Goal: Task Accomplishment & Management: Use online tool/utility

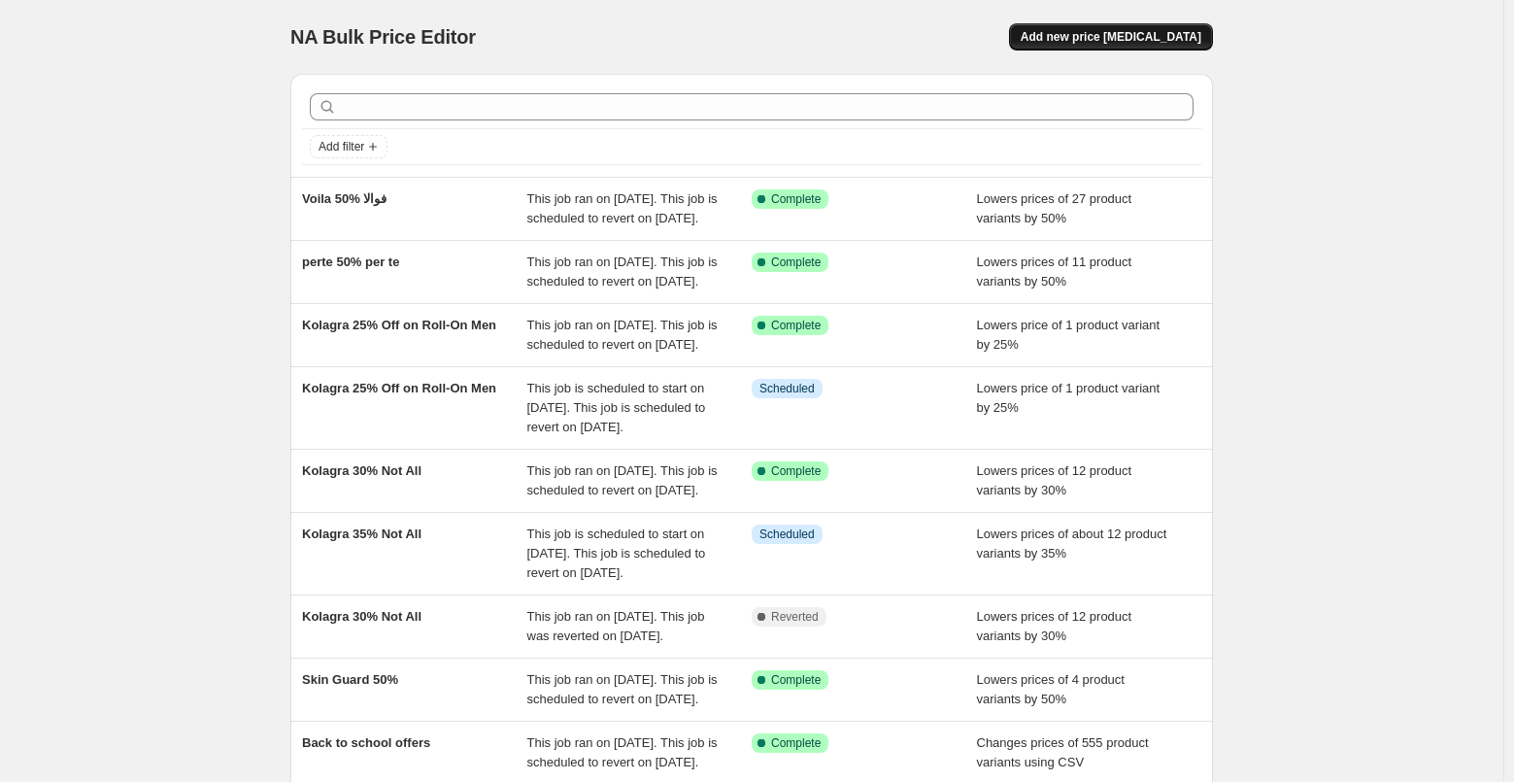
click at [1147, 41] on span "Add new price [MEDICAL_DATA]" at bounding box center [1111, 37] width 181 height 16
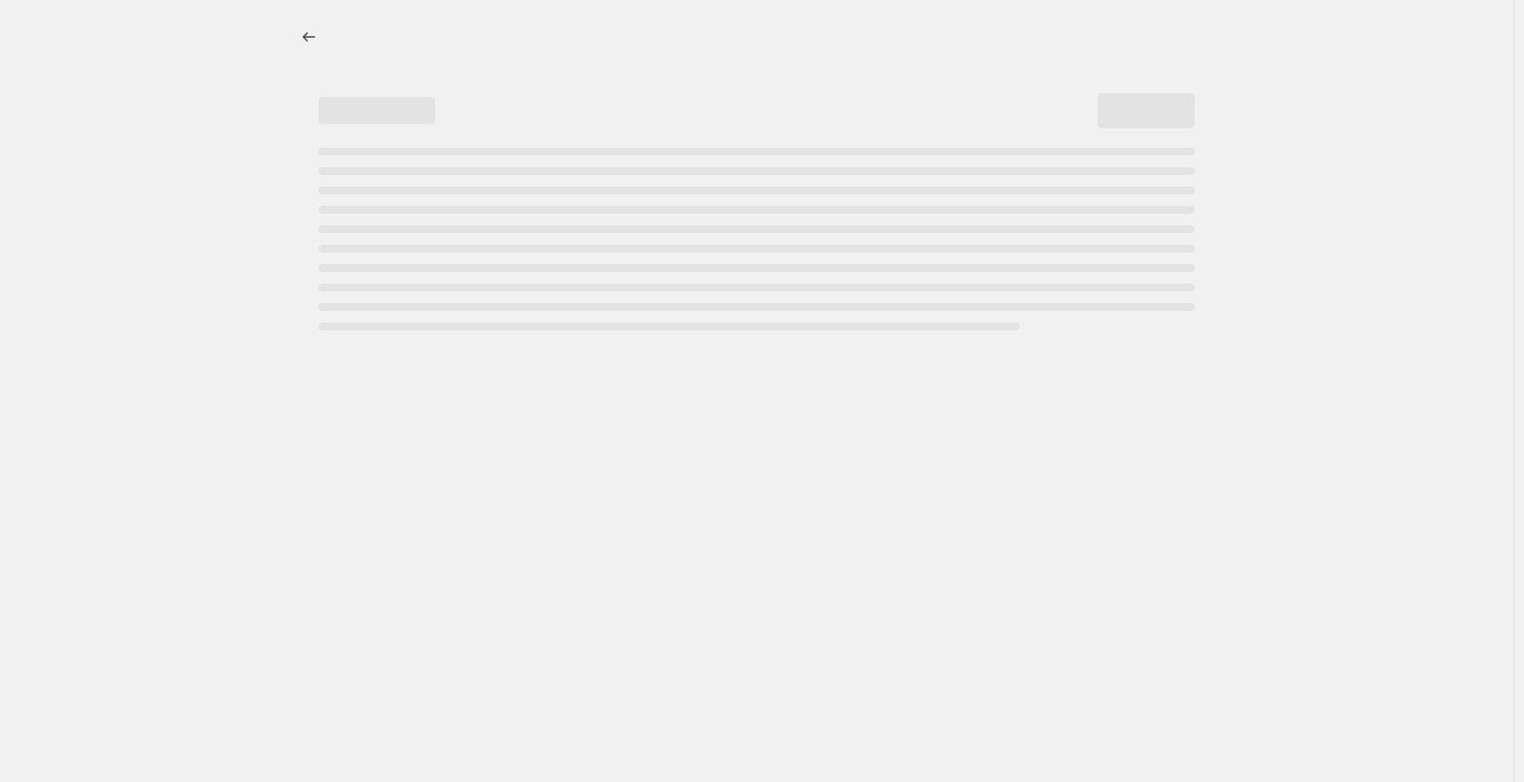
select select "percentage"
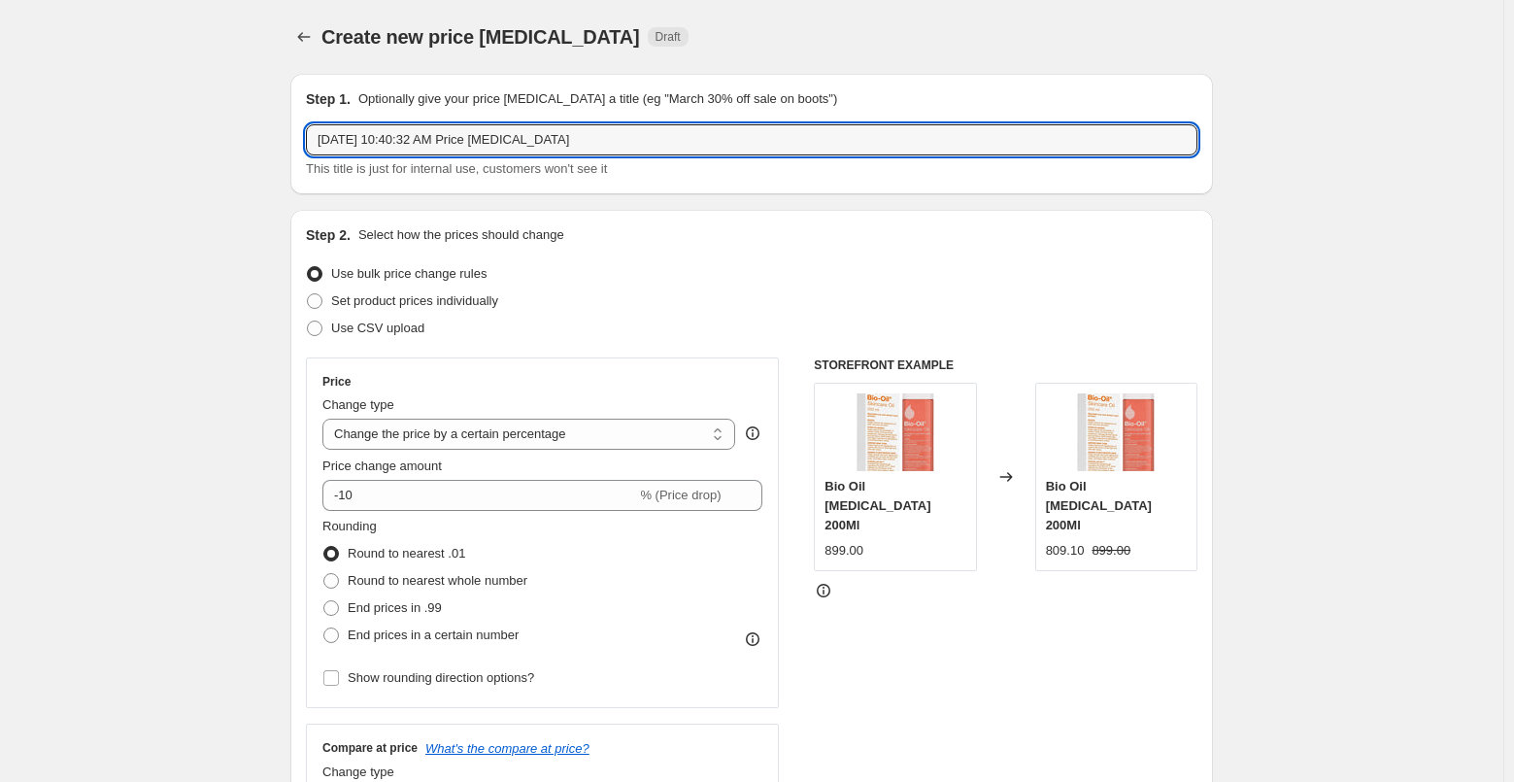
drag, startPoint x: 599, startPoint y: 139, endPoint x: 270, endPoint y: 167, distance: 330.5
type input "تاكيد تغيير اسعار [PERSON_NAME]"
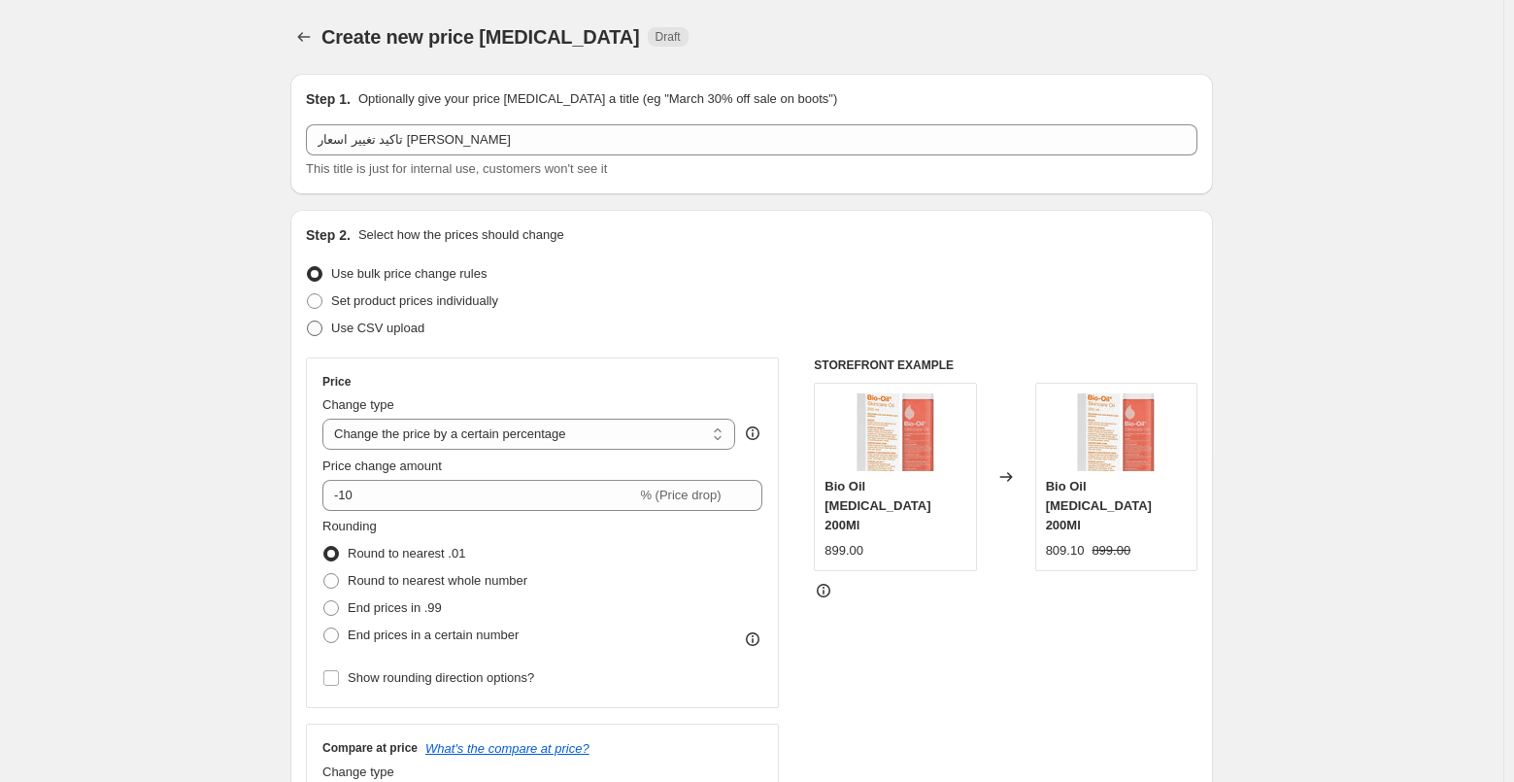
click at [417, 332] on span "Use CSV upload" at bounding box center [377, 328] width 93 height 15
click at [308, 322] on input "Use CSV upload" at bounding box center [307, 321] width 1 height 1
radio input "true"
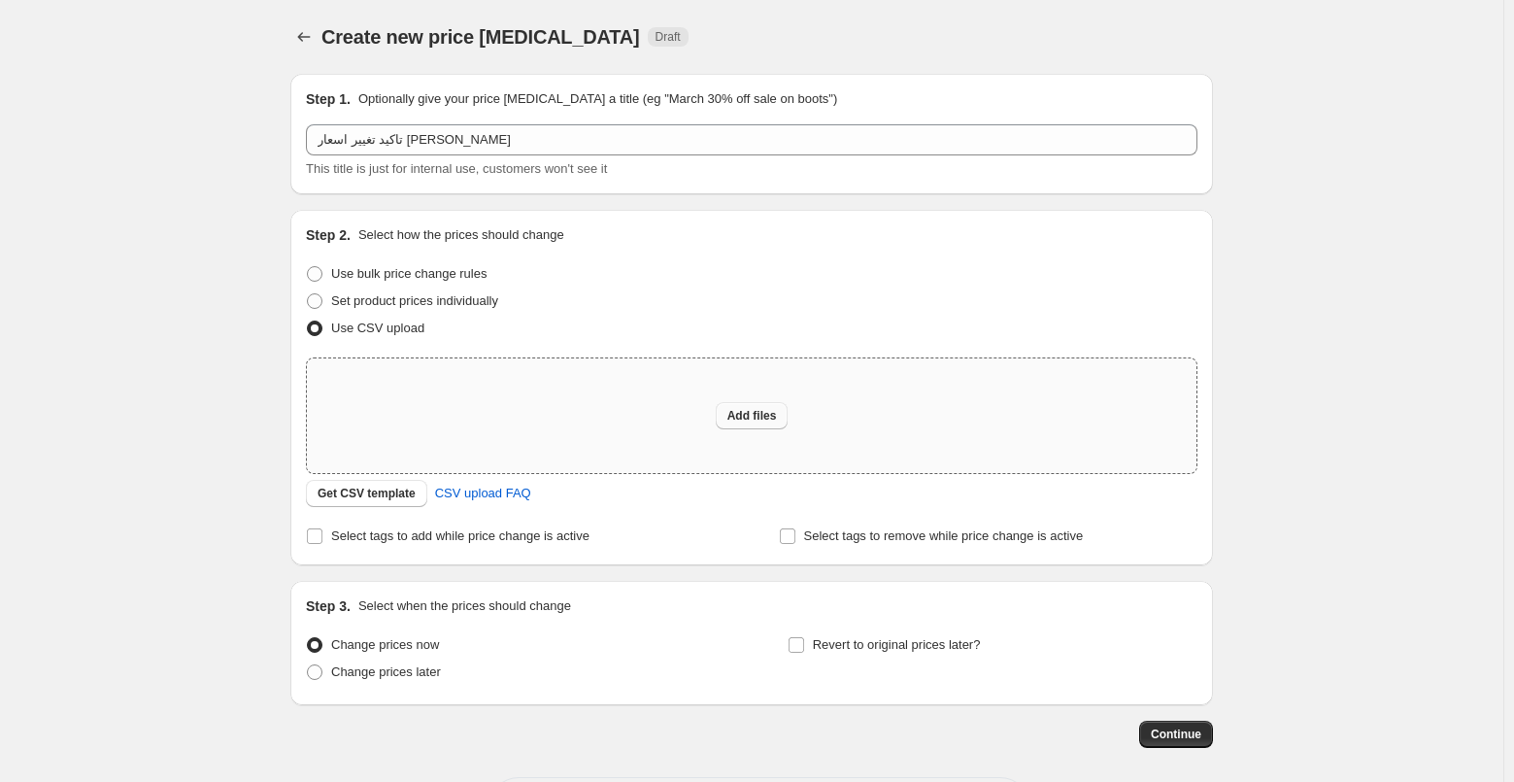
click at [755, 419] on span "Add files" at bounding box center [753, 416] width 50 height 16
type input "C:\fakepath\تعديل اسعار اكتوبر - 01_10_2025 Email.csv"
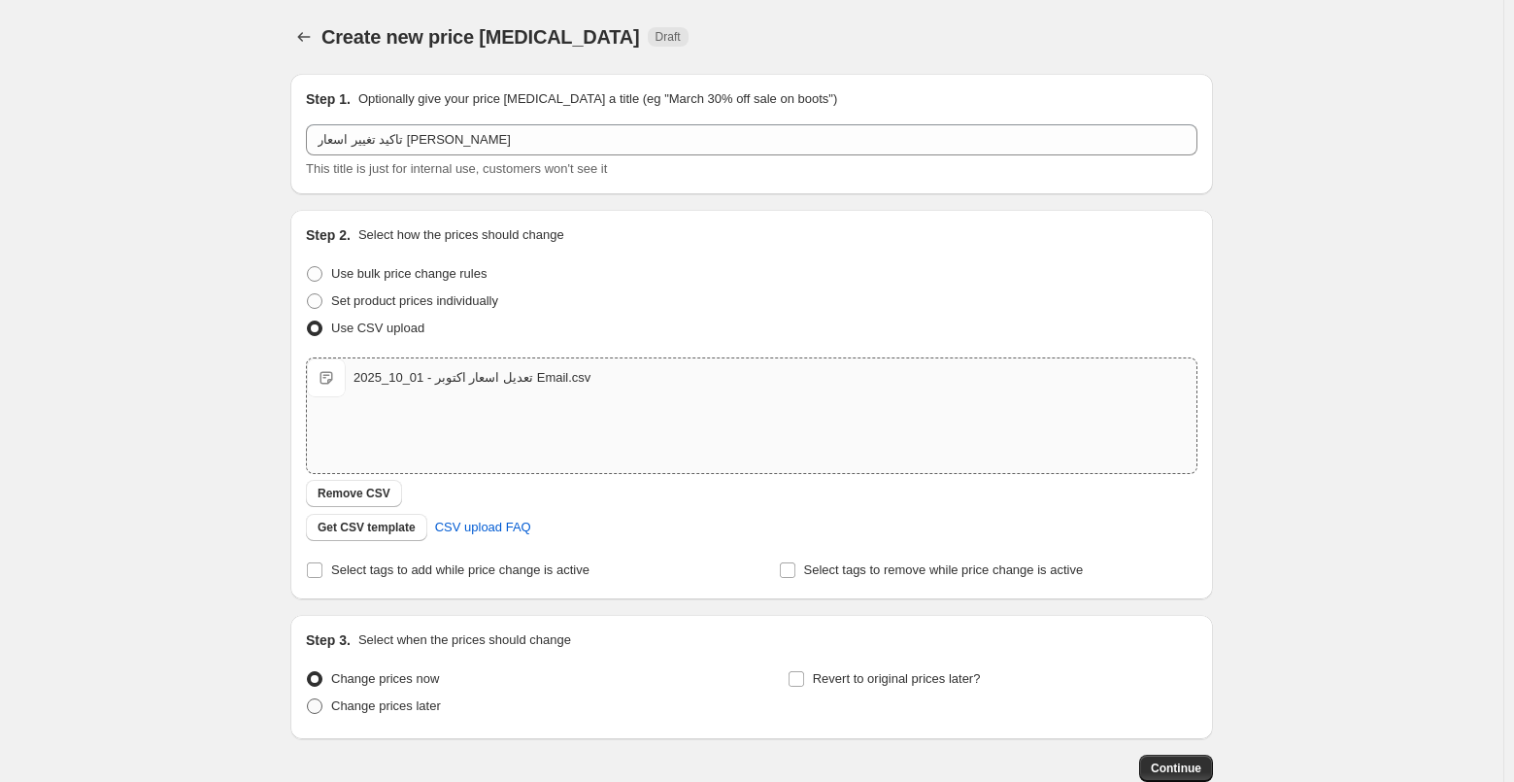
click at [387, 706] on span "Change prices later" at bounding box center [386, 705] width 110 height 15
click at [308, 699] on input "Change prices later" at bounding box center [307, 698] width 1 height 1
radio input "true"
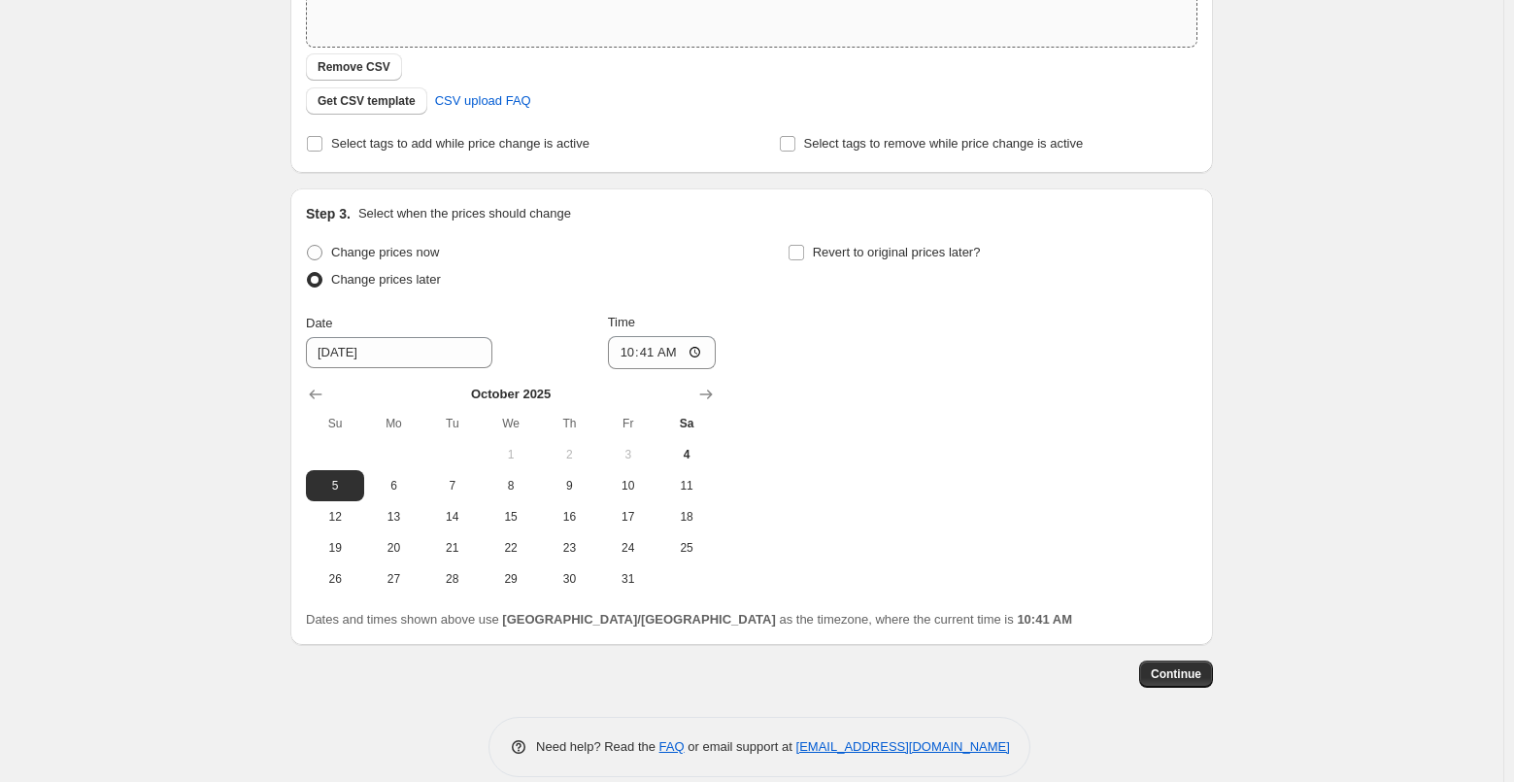
scroll to position [451, 0]
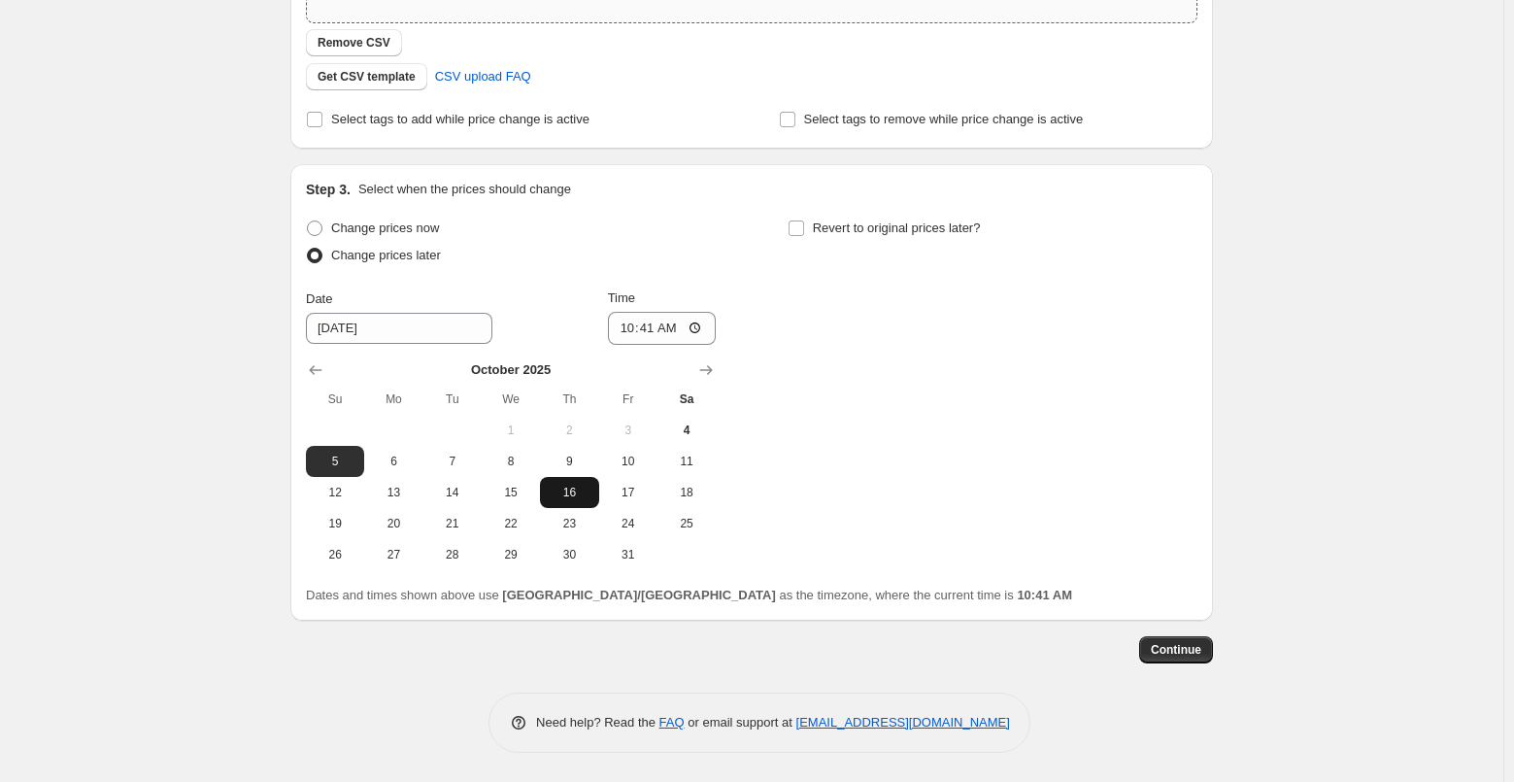
click at [567, 493] on span "16" at bounding box center [569, 493] width 43 height 16
type input "[DATE]"
click at [632, 329] on input "10:41" at bounding box center [662, 328] width 109 height 33
type input "00:15"
click at [1176, 646] on span "Continue" at bounding box center [1176, 650] width 51 height 16
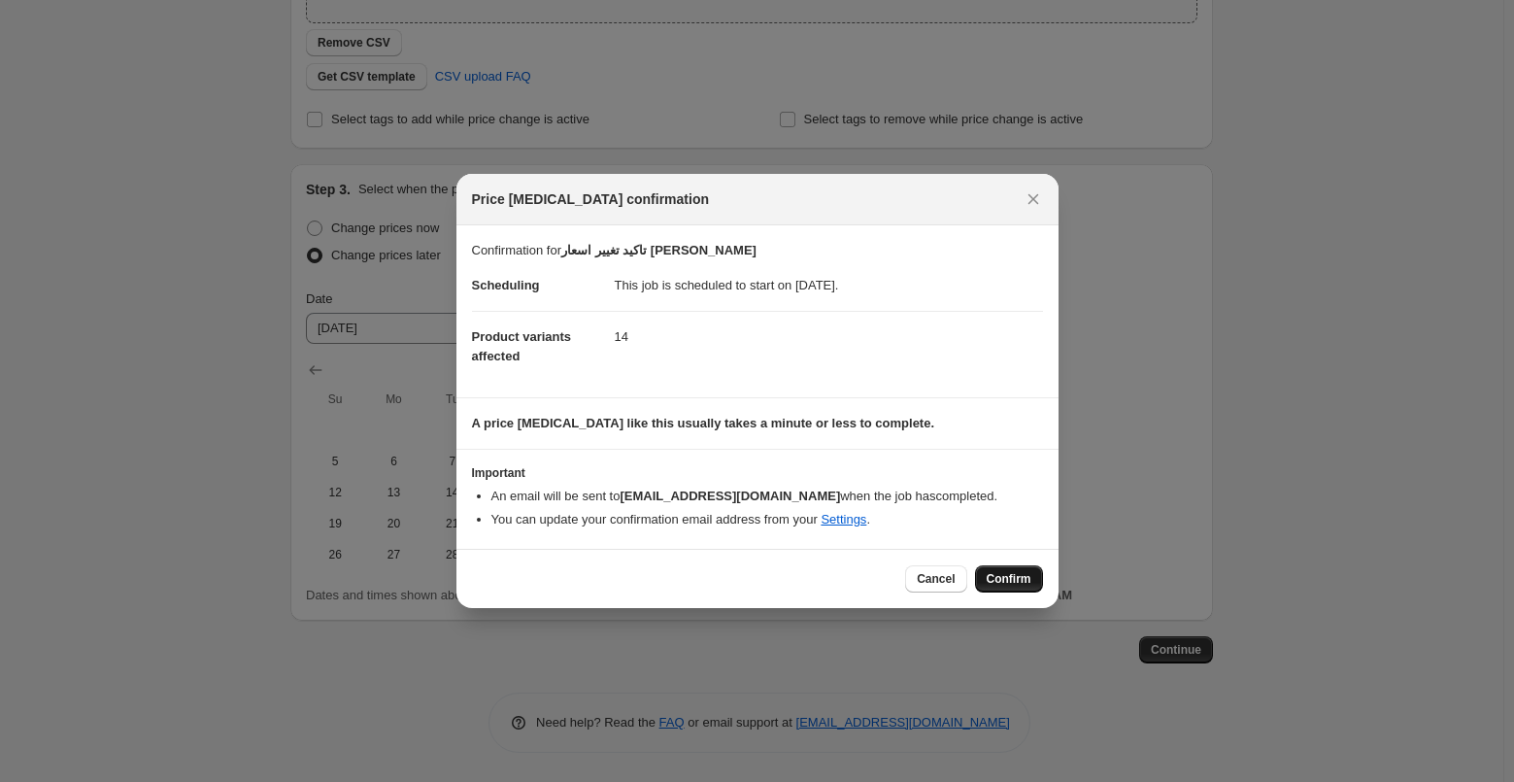
click at [992, 577] on span "Confirm" at bounding box center [1009, 579] width 45 height 16
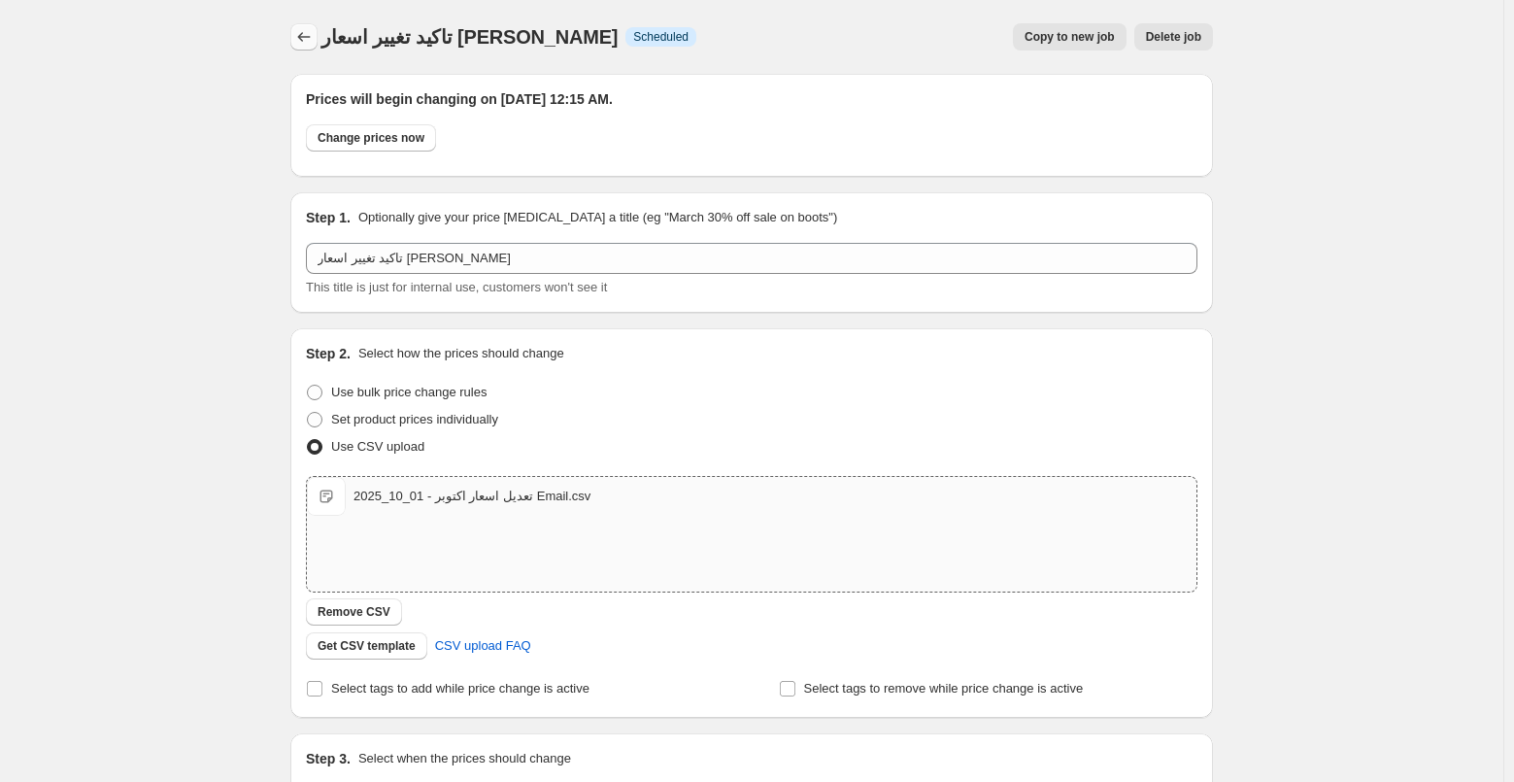
click at [302, 34] on icon "Price change jobs" at bounding box center [303, 36] width 19 height 19
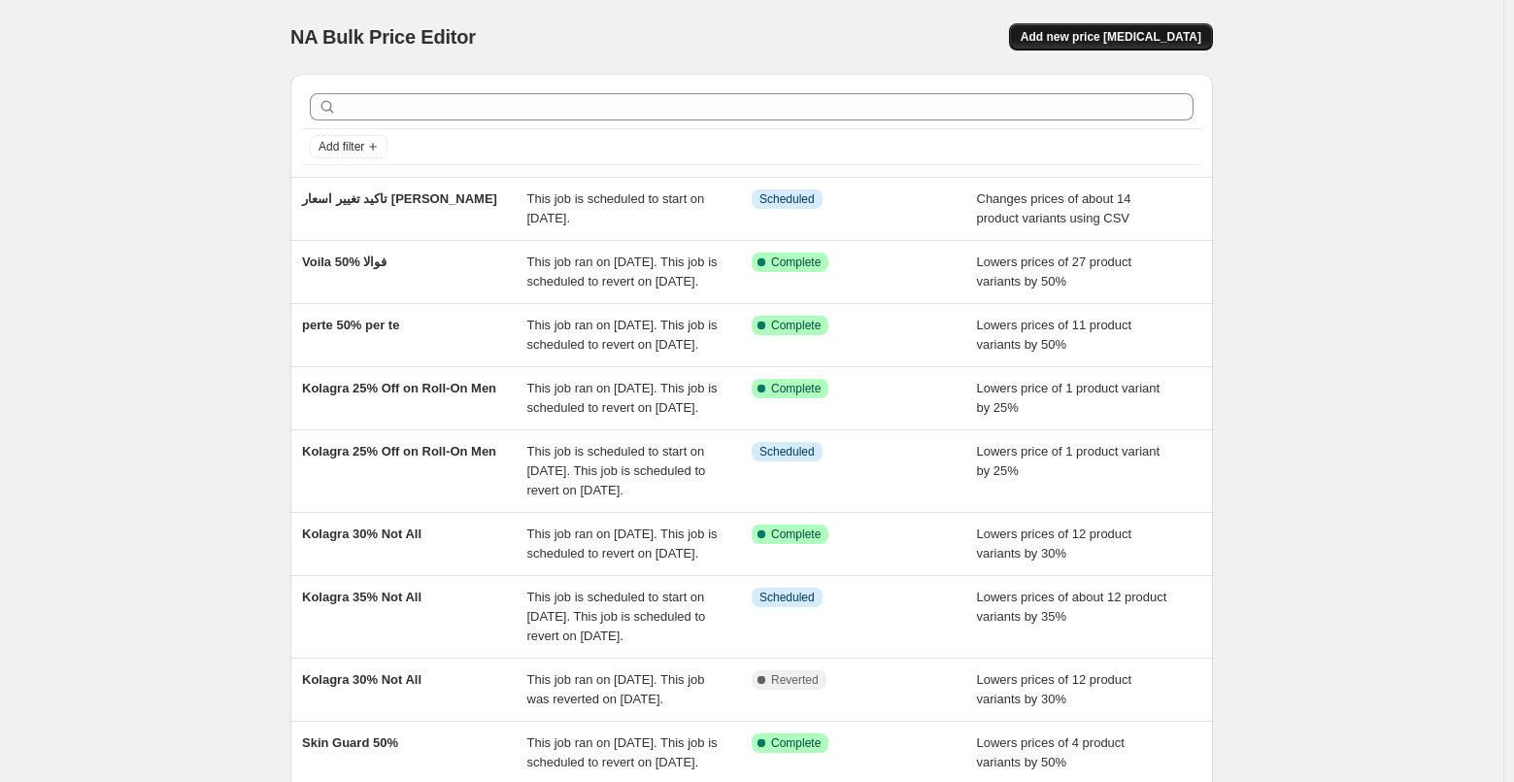
click at [1151, 32] on span "Add new price [MEDICAL_DATA]" at bounding box center [1111, 37] width 181 height 16
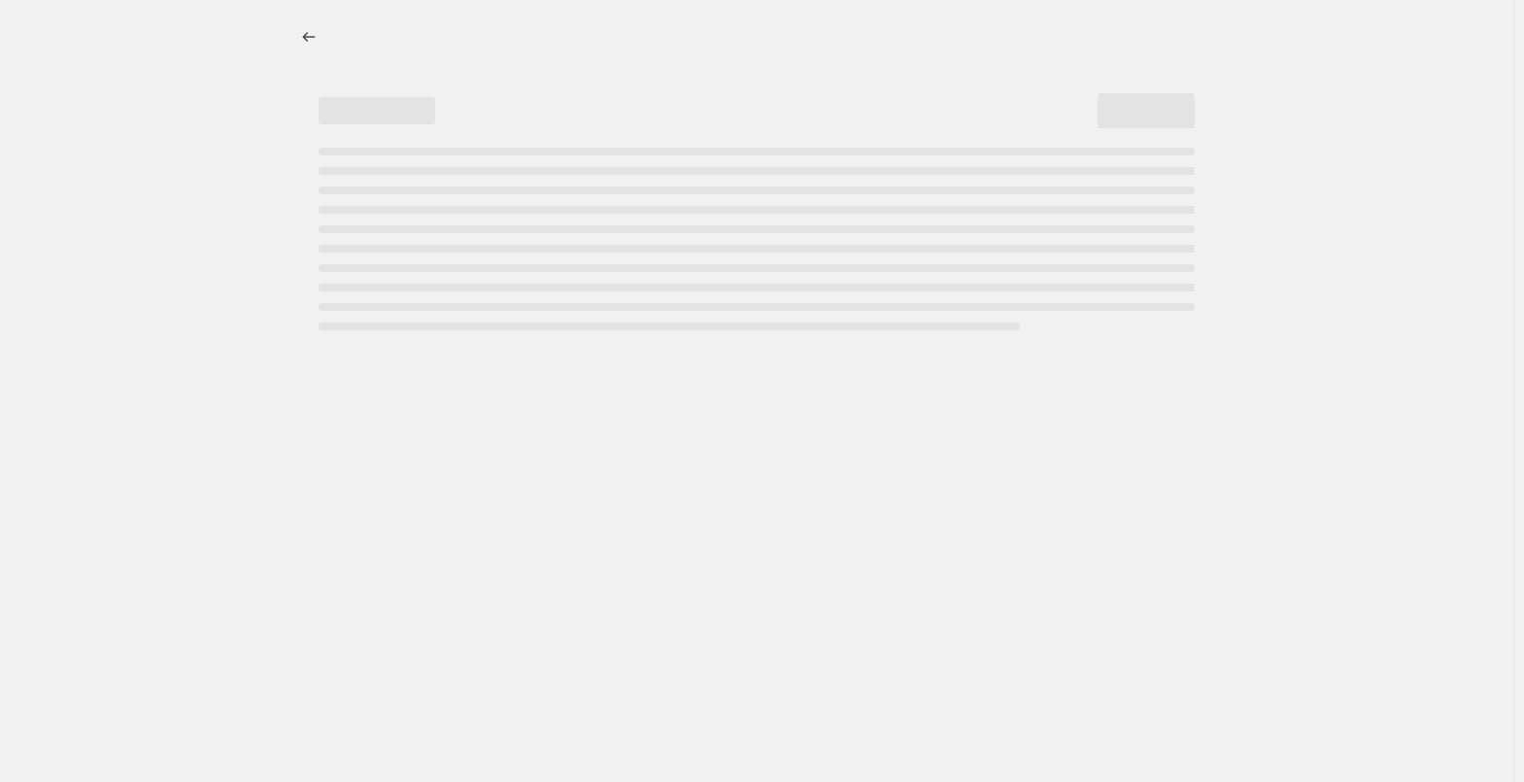
select select "percentage"
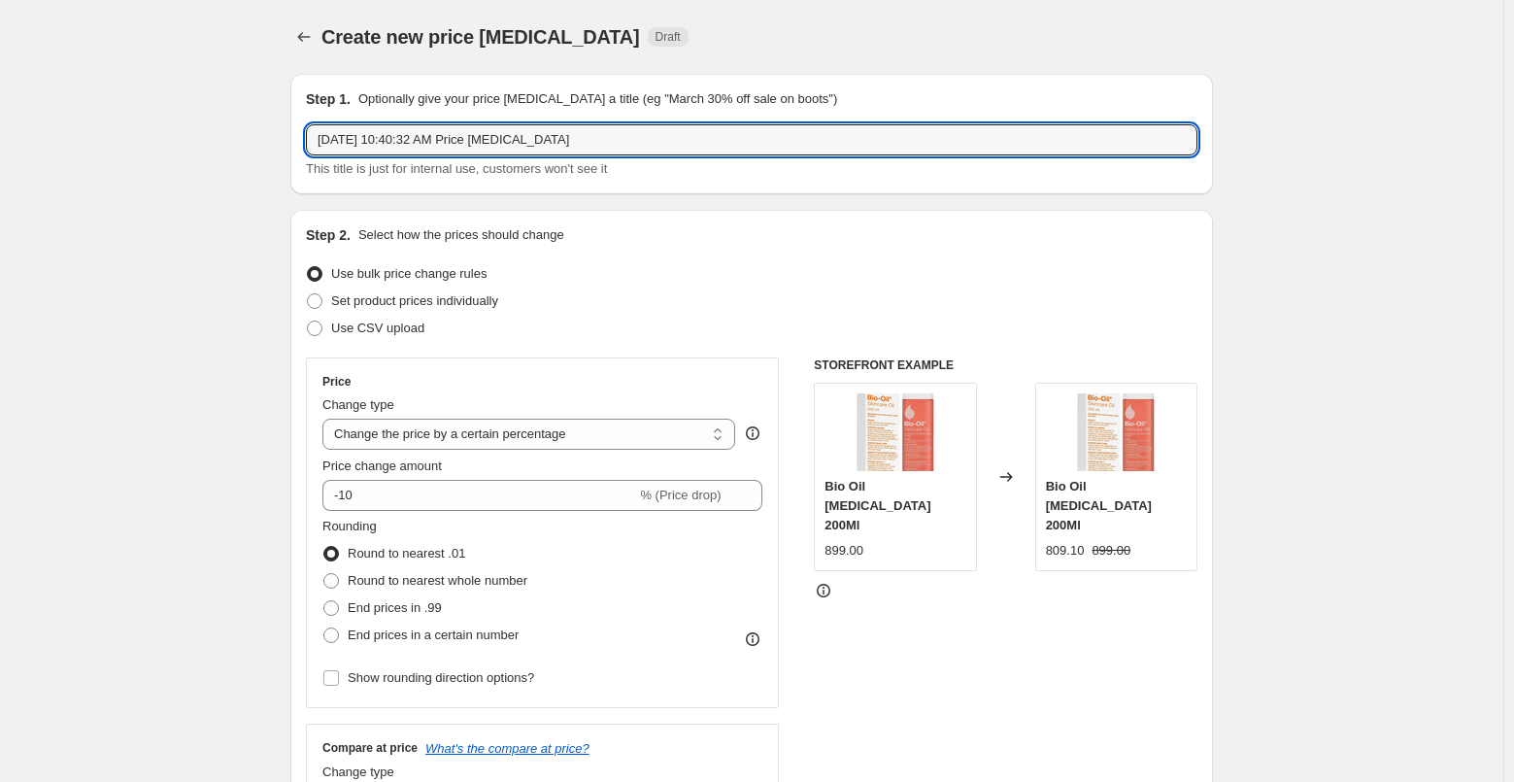
drag, startPoint x: 586, startPoint y: 133, endPoint x: -10, endPoint y: 134, distance: 595.4
click at [0, 134] on html "Home Settings Plans Skip to content Create new price [MEDICAL_DATA]. This page …" at bounding box center [757, 391] width 1514 height 782
type input "تاكيد تغيير سعر Alejon"
drag, startPoint x: 393, startPoint y: 331, endPoint x: 441, endPoint y: 341, distance: 48.6
click at [393, 331] on span "Use CSV upload" at bounding box center [377, 328] width 93 height 15
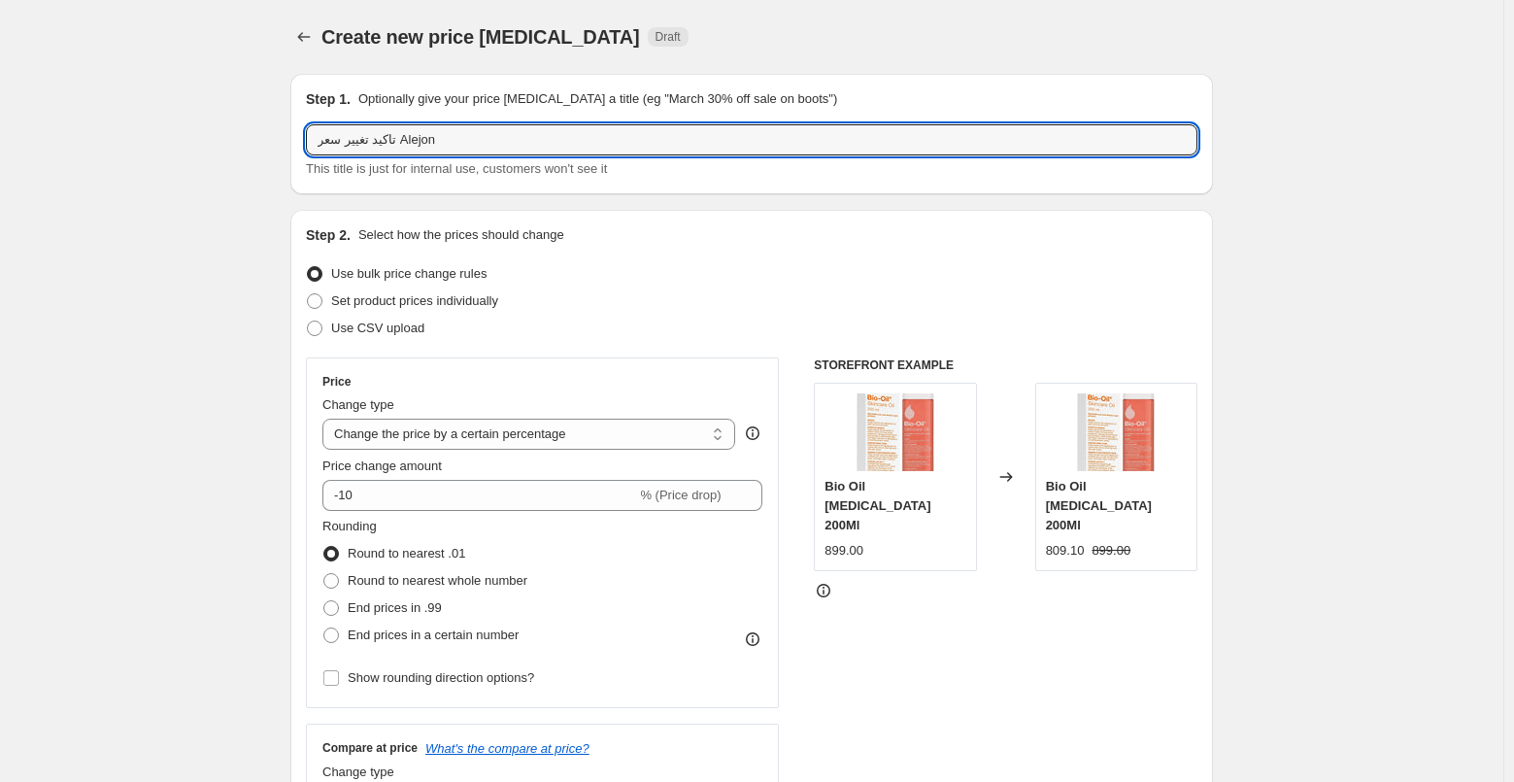
click at [308, 322] on input "Use CSV upload" at bounding box center [307, 321] width 1 height 1
radio input "true"
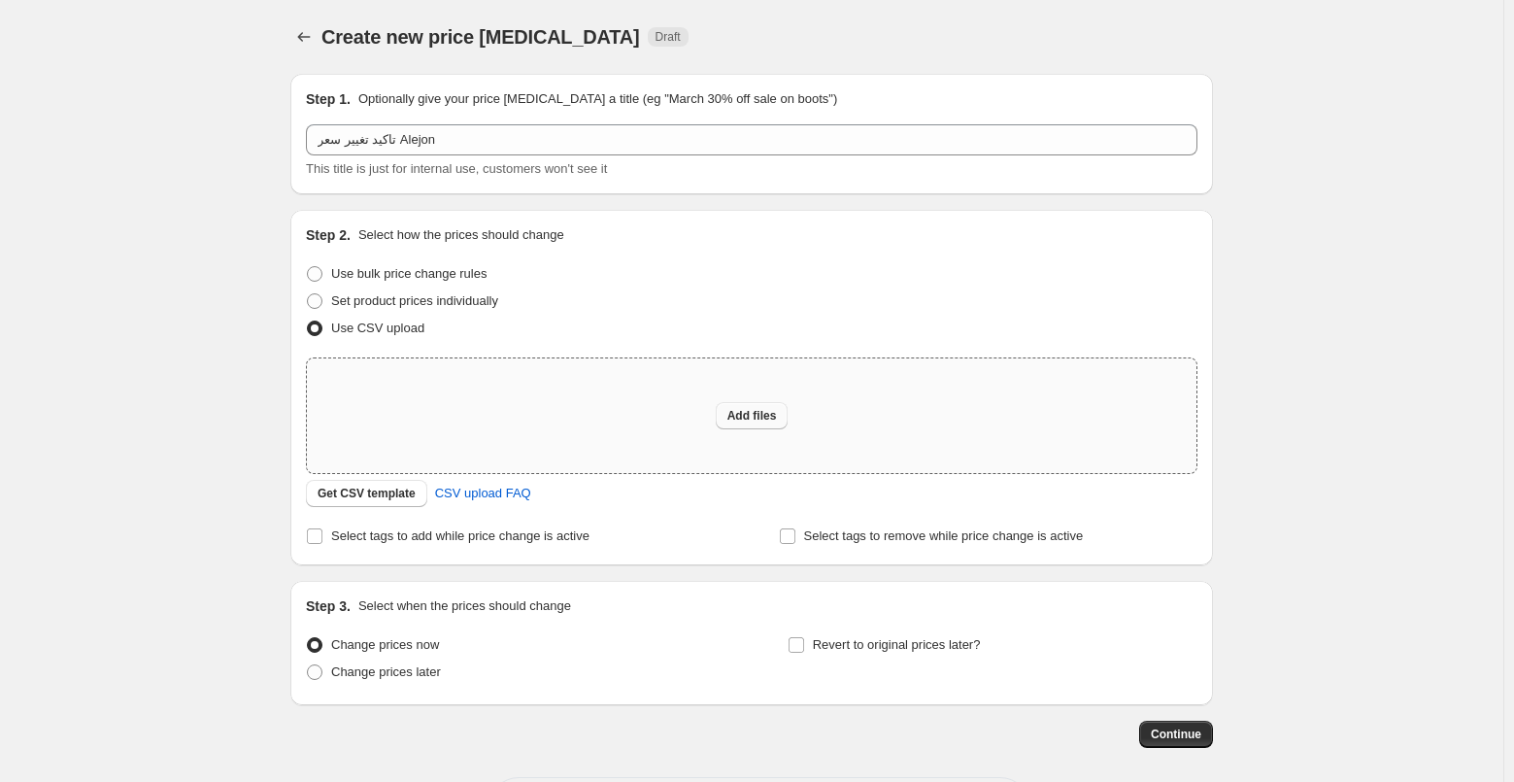
click at [777, 423] on span "Add files" at bounding box center [753, 416] width 50 height 16
type input "C:\fakepath\تعديل اسعار اكتوبر - 04_10_2025 Alejon.csv"
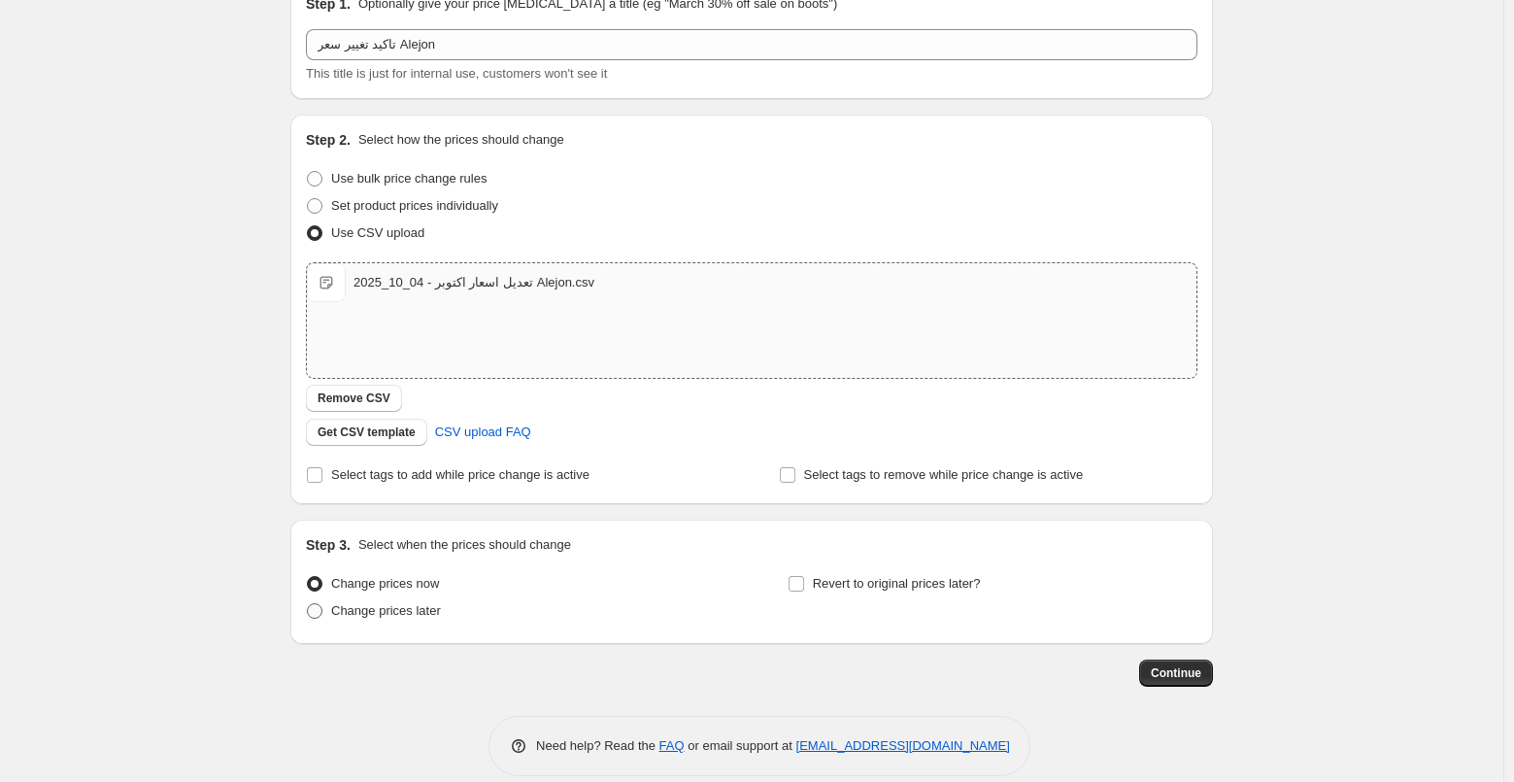
click at [408, 608] on span "Change prices later" at bounding box center [386, 610] width 110 height 15
click at [308, 604] on input "Change prices later" at bounding box center [307, 603] width 1 height 1
radio input "true"
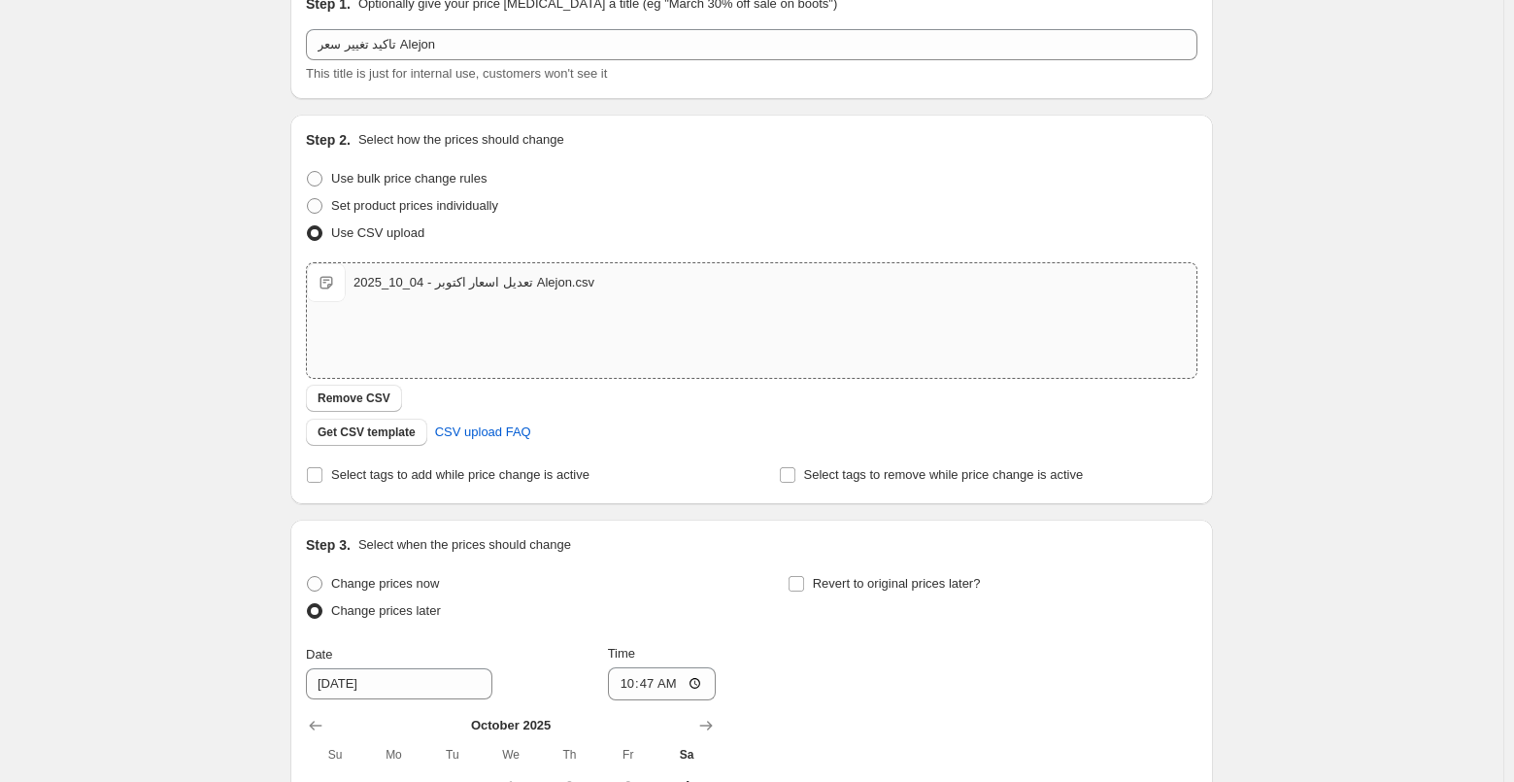
scroll to position [387, 0]
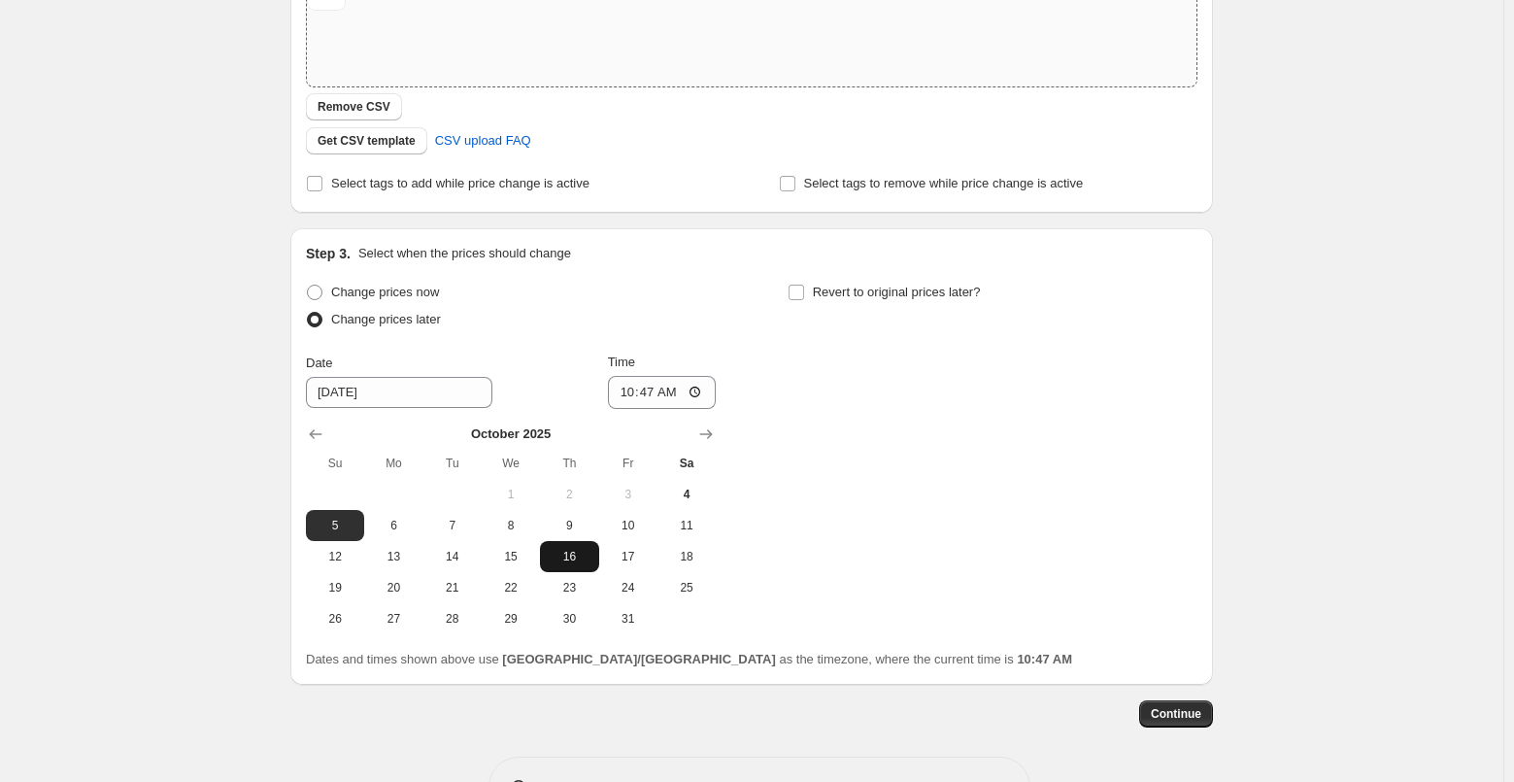
click at [583, 551] on span "16" at bounding box center [569, 557] width 43 height 16
type input "[DATE]"
click at [636, 385] on input "10:47" at bounding box center [662, 392] width 109 height 33
click at [1199, 718] on span "Continue" at bounding box center [1176, 714] width 51 height 16
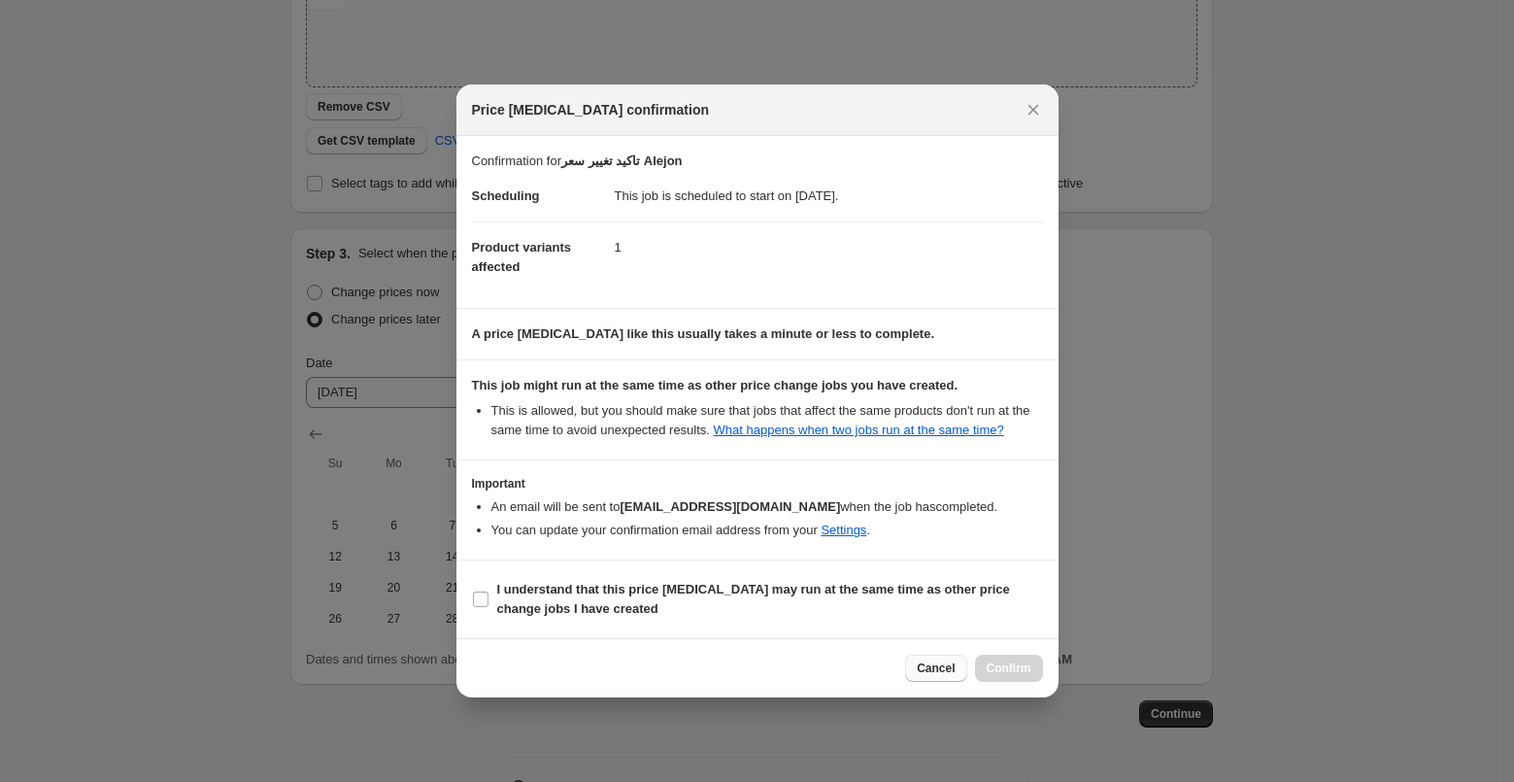
click at [933, 663] on span "Cancel" at bounding box center [936, 669] width 38 height 16
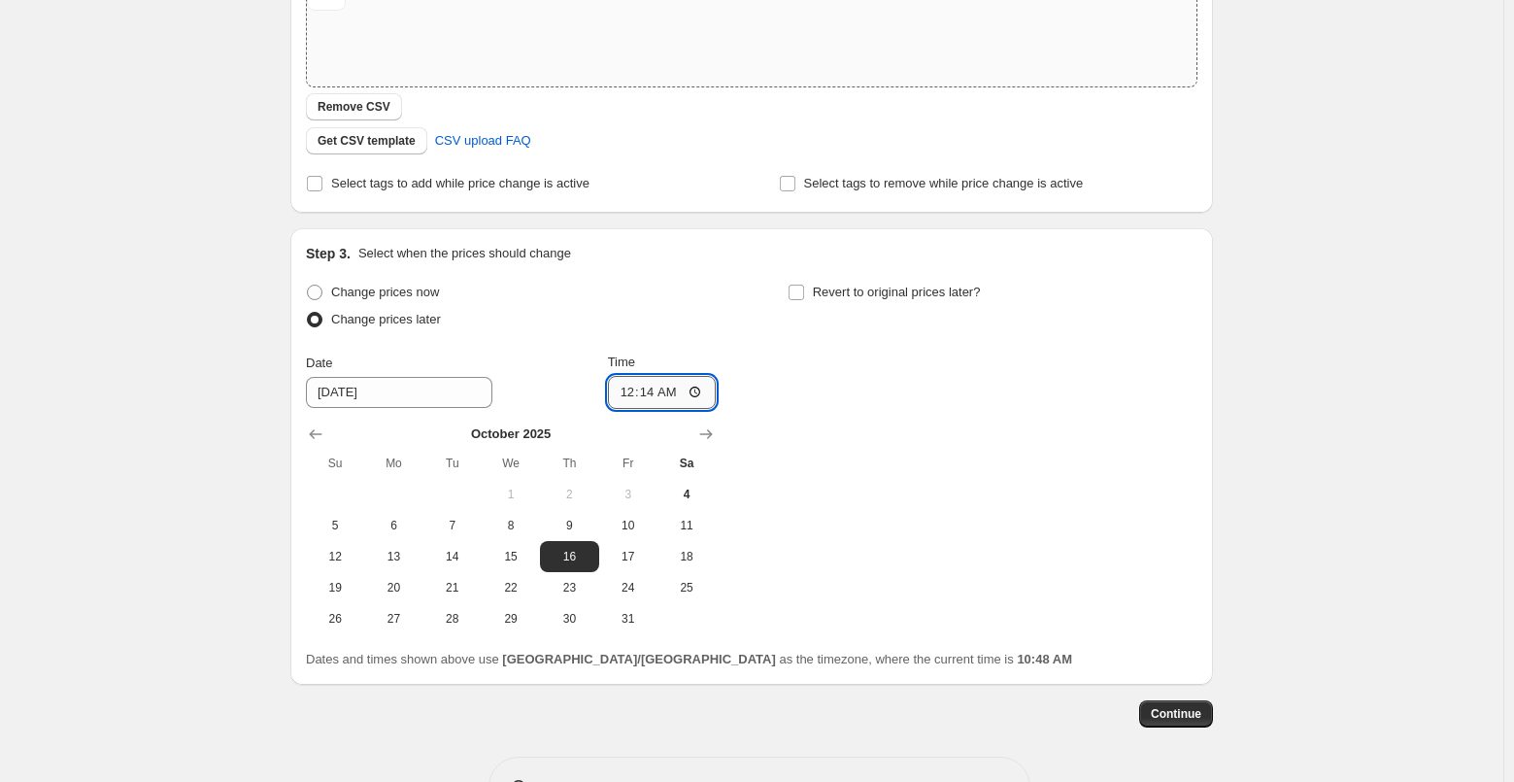
click at [646, 398] on input "00:14" at bounding box center [662, 392] width 109 height 33
type input "00:13"
click at [1171, 707] on span "Continue" at bounding box center [1176, 714] width 51 height 16
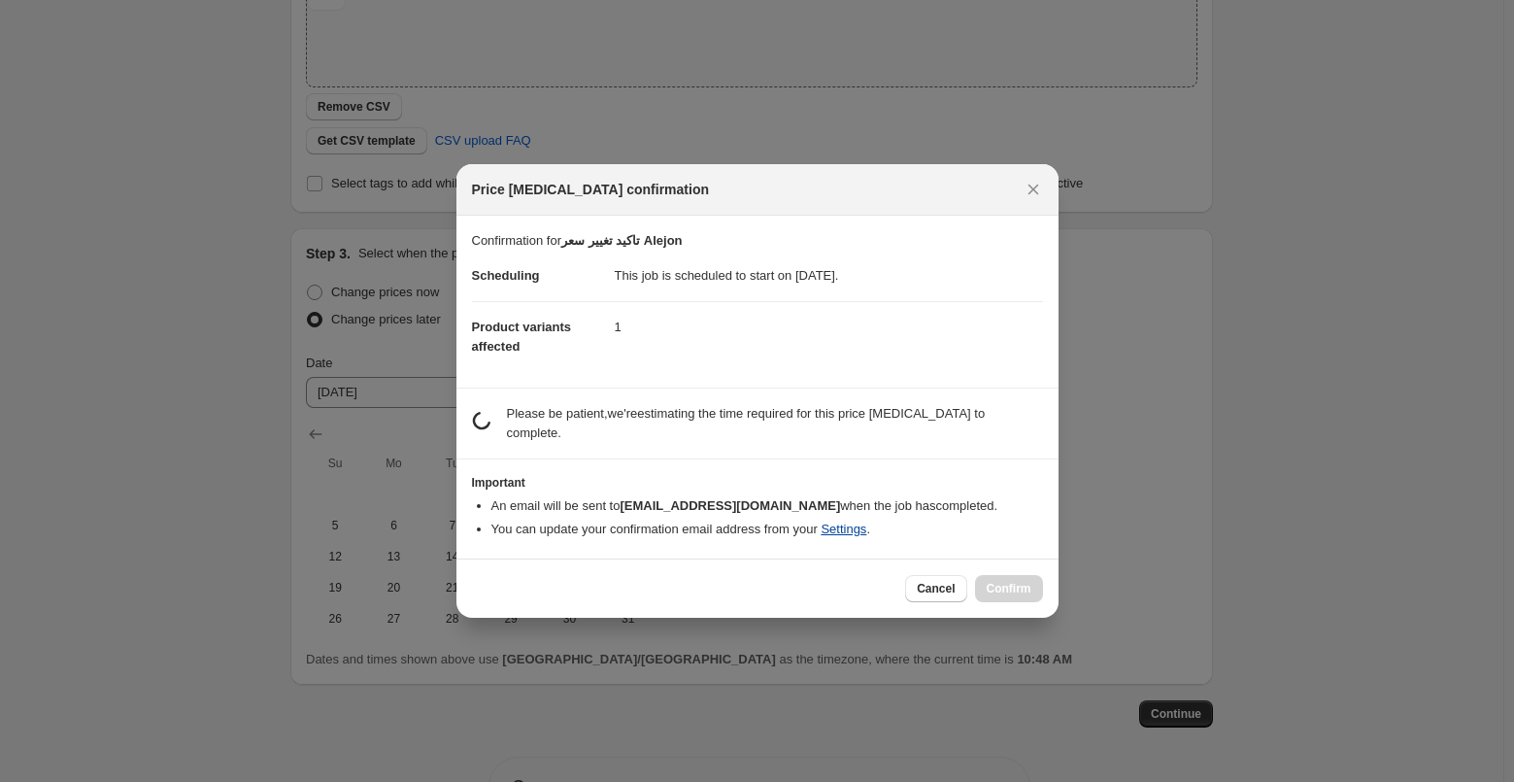
scroll to position [0, 0]
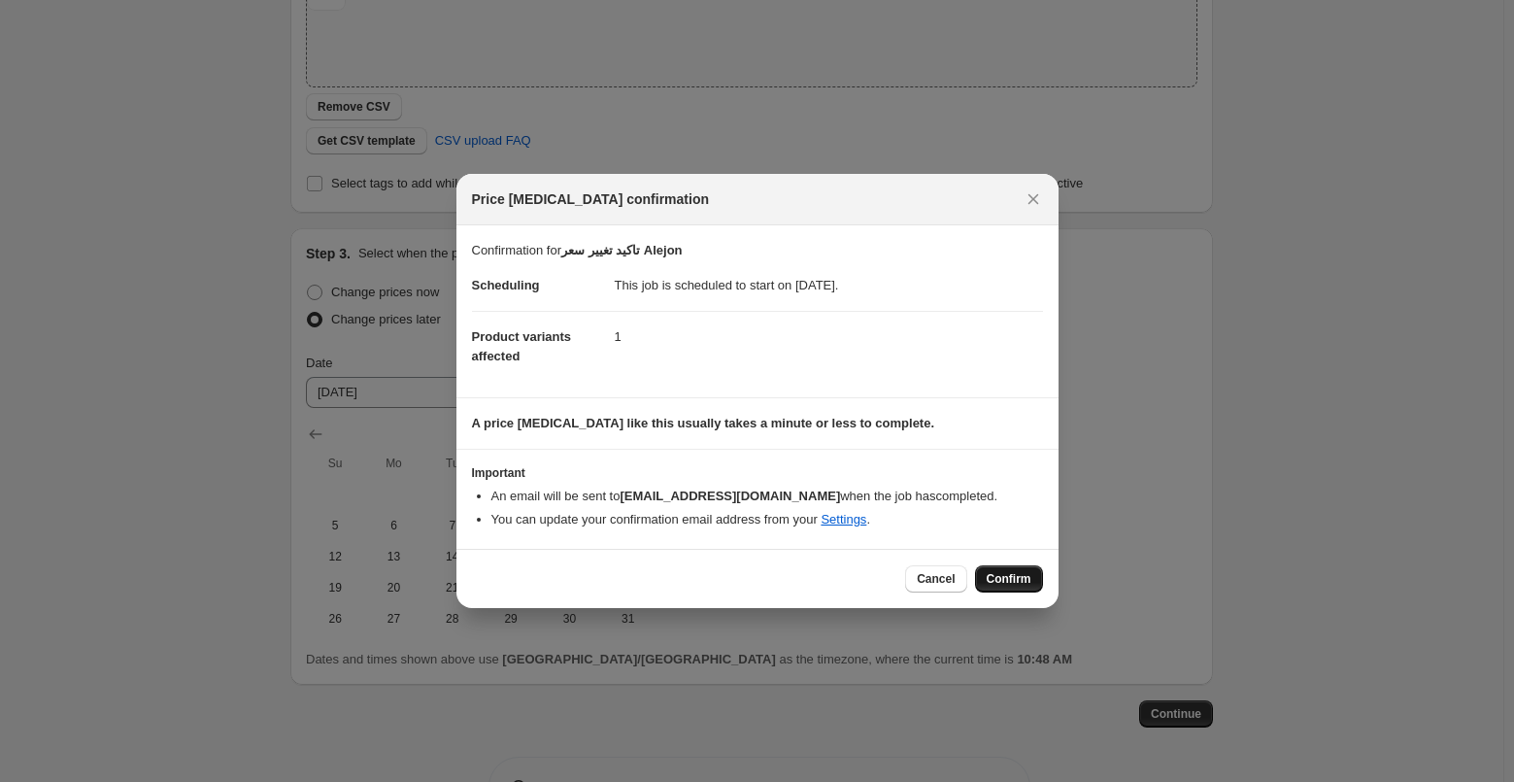
click at [1007, 572] on span "Confirm" at bounding box center [1009, 579] width 45 height 16
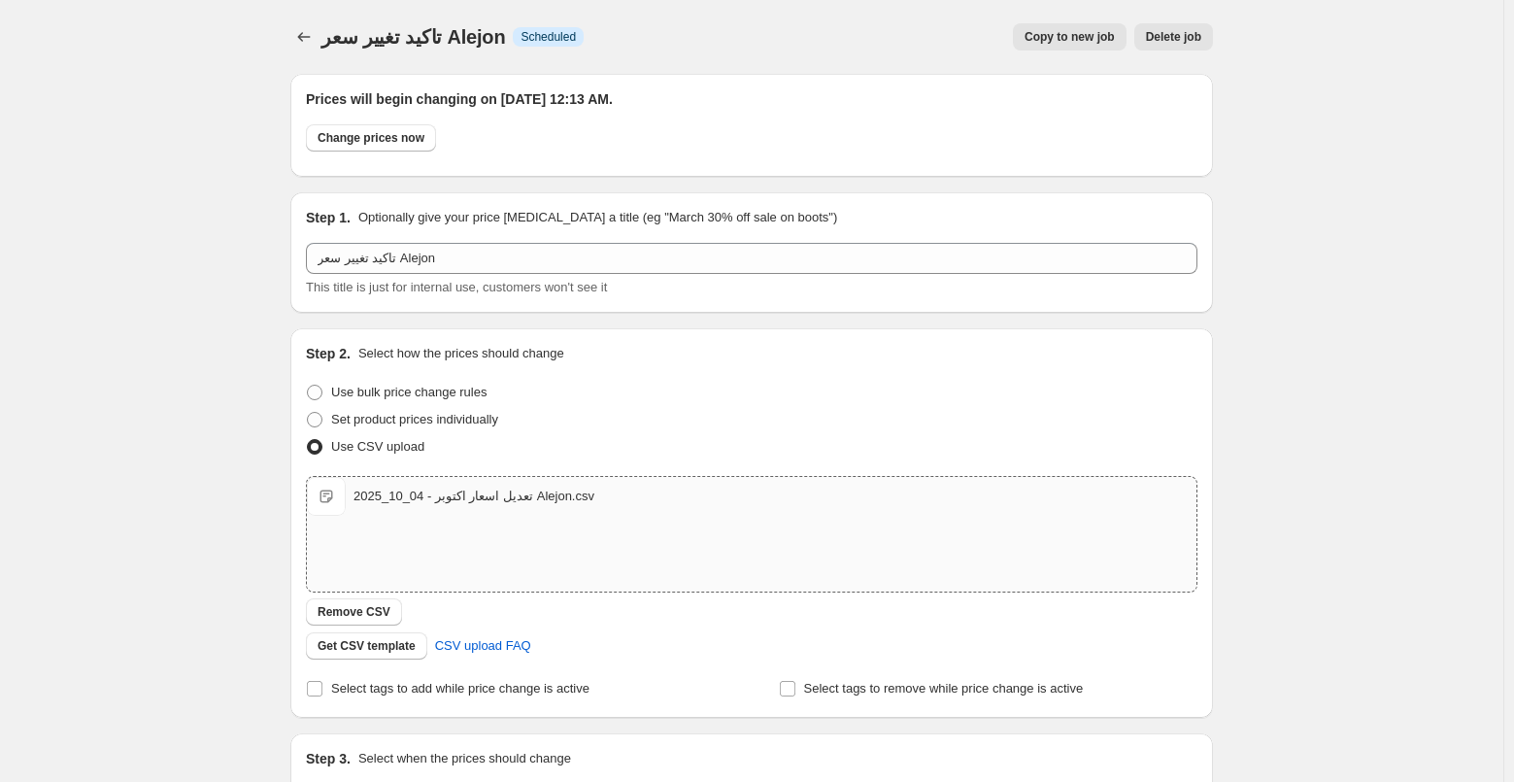
click at [331, 44] on span "تاكيد تغيير سعر Alejon" at bounding box center [414, 36] width 184 height 21
click at [302, 37] on icon "Price change jobs" at bounding box center [303, 36] width 19 height 19
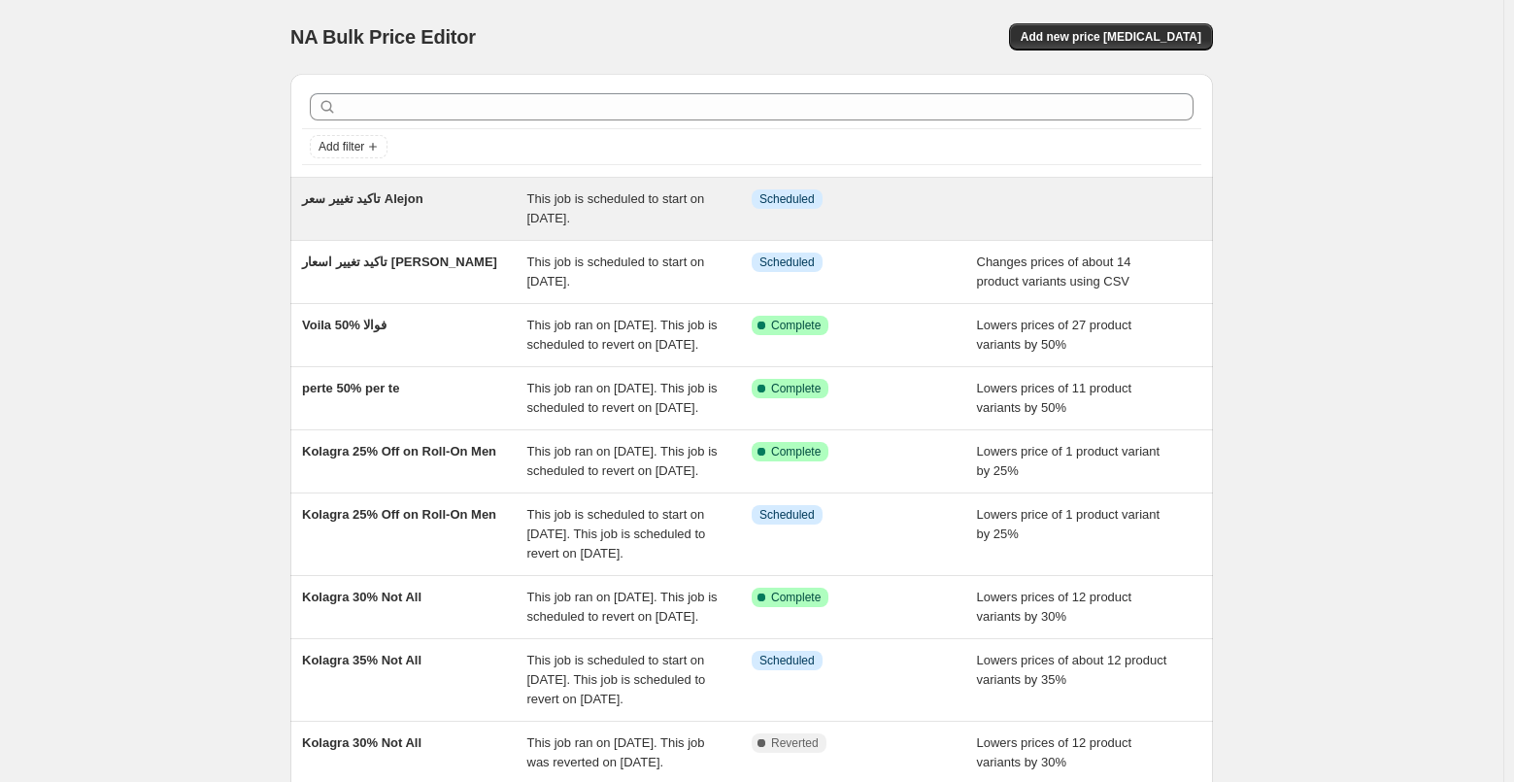
click at [424, 203] on span "تاكيد تغيير سعر Alejon" at bounding box center [362, 198] width 121 height 15
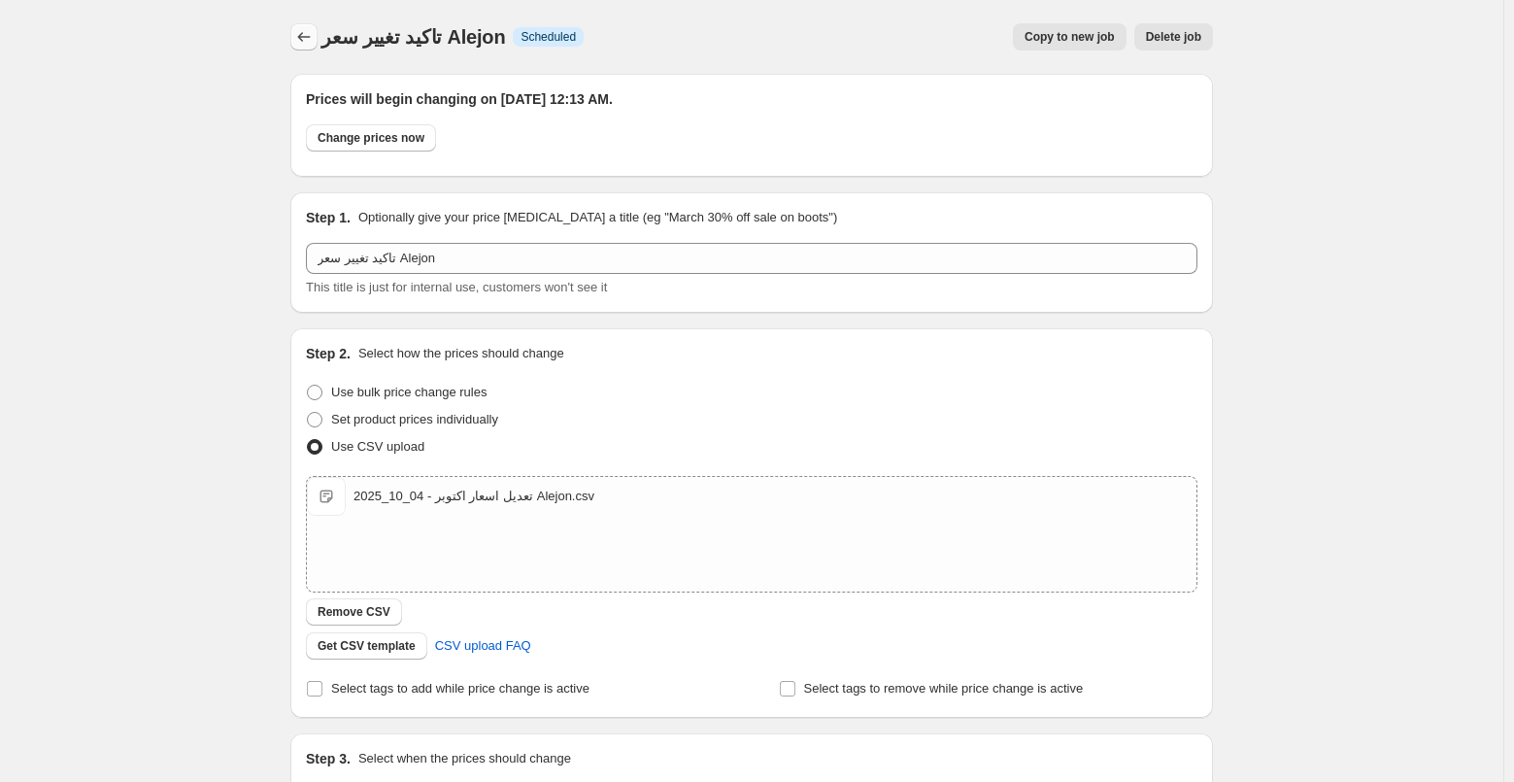
click at [301, 45] on icon "Price change jobs" at bounding box center [303, 36] width 19 height 19
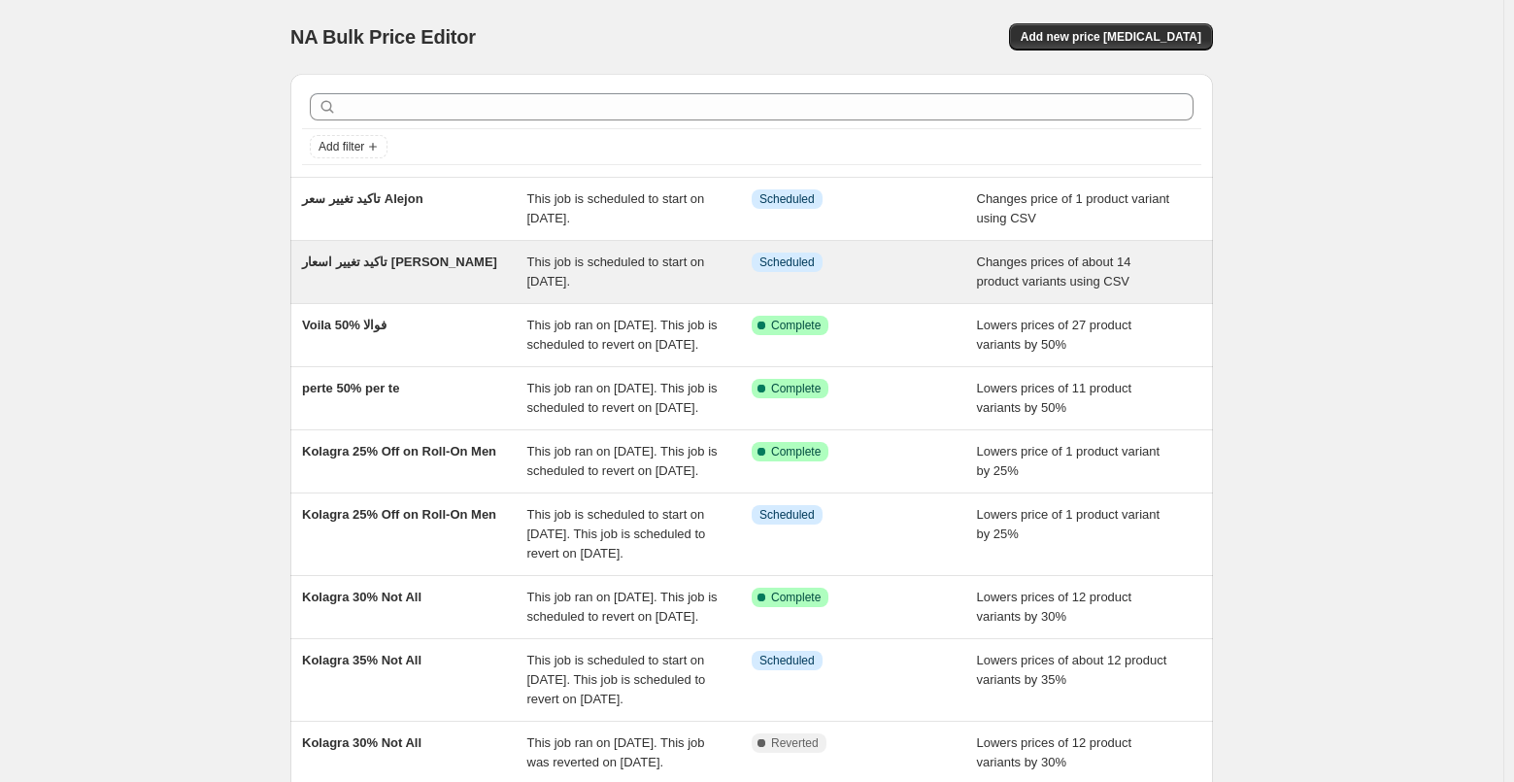
click at [370, 271] on div "تاكيد تغيير اسعار [PERSON_NAME]" at bounding box center [414, 272] width 225 height 39
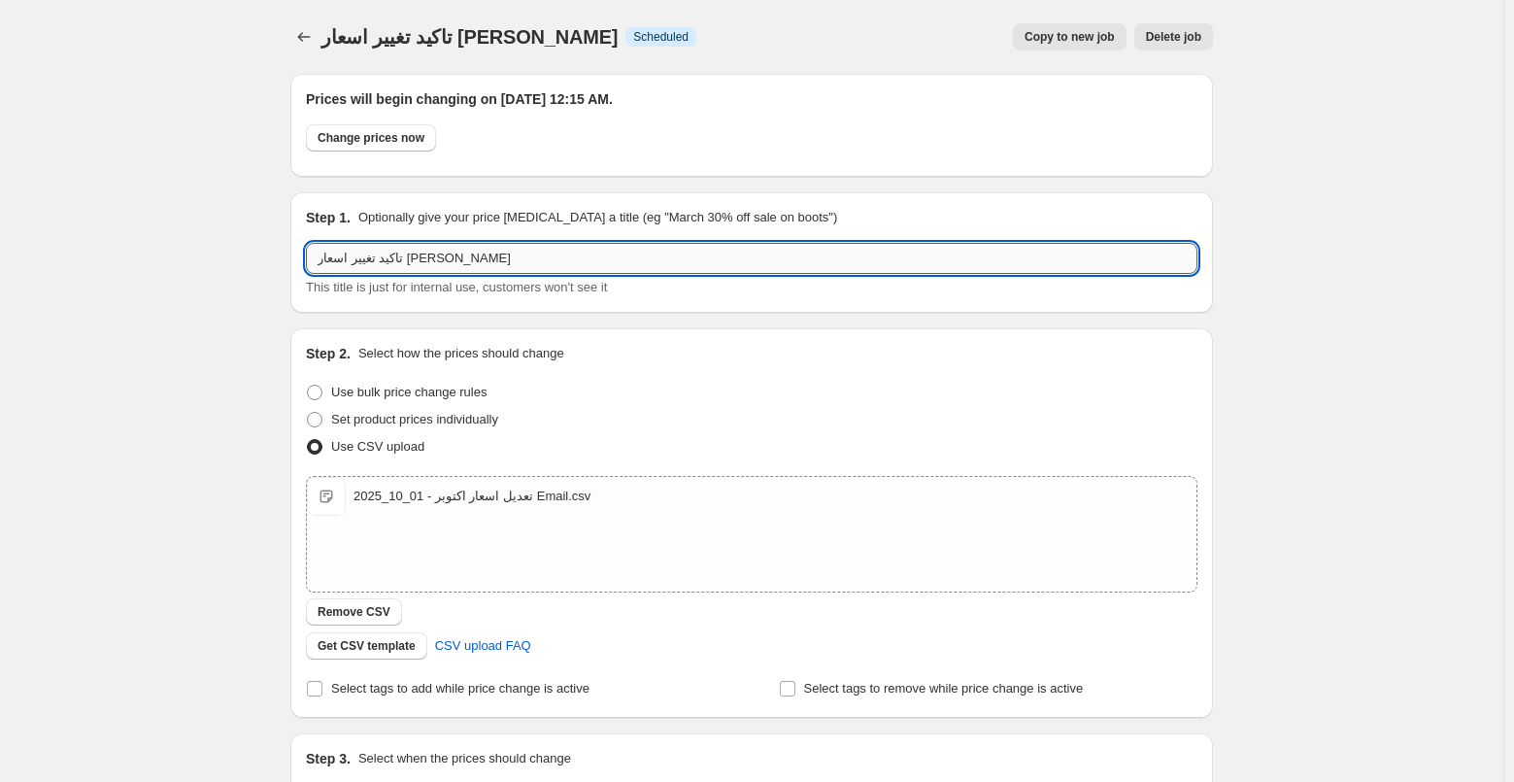
click at [539, 273] on input "تاكيد تغيير اسعار [PERSON_NAME]" at bounding box center [752, 258] width 892 height 31
click at [641, 254] on input "تاكيد تغيير اسعار [PERSON_NAME]" at bounding box center [752, 258] width 892 height 31
type input "تاكيد تغيير اسعار [PERSON_NAME] بعد الحملة"
drag, startPoint x: 227, startPoint y: 223, endPoint x: 254, endPoint y: 128, distance: 98.7
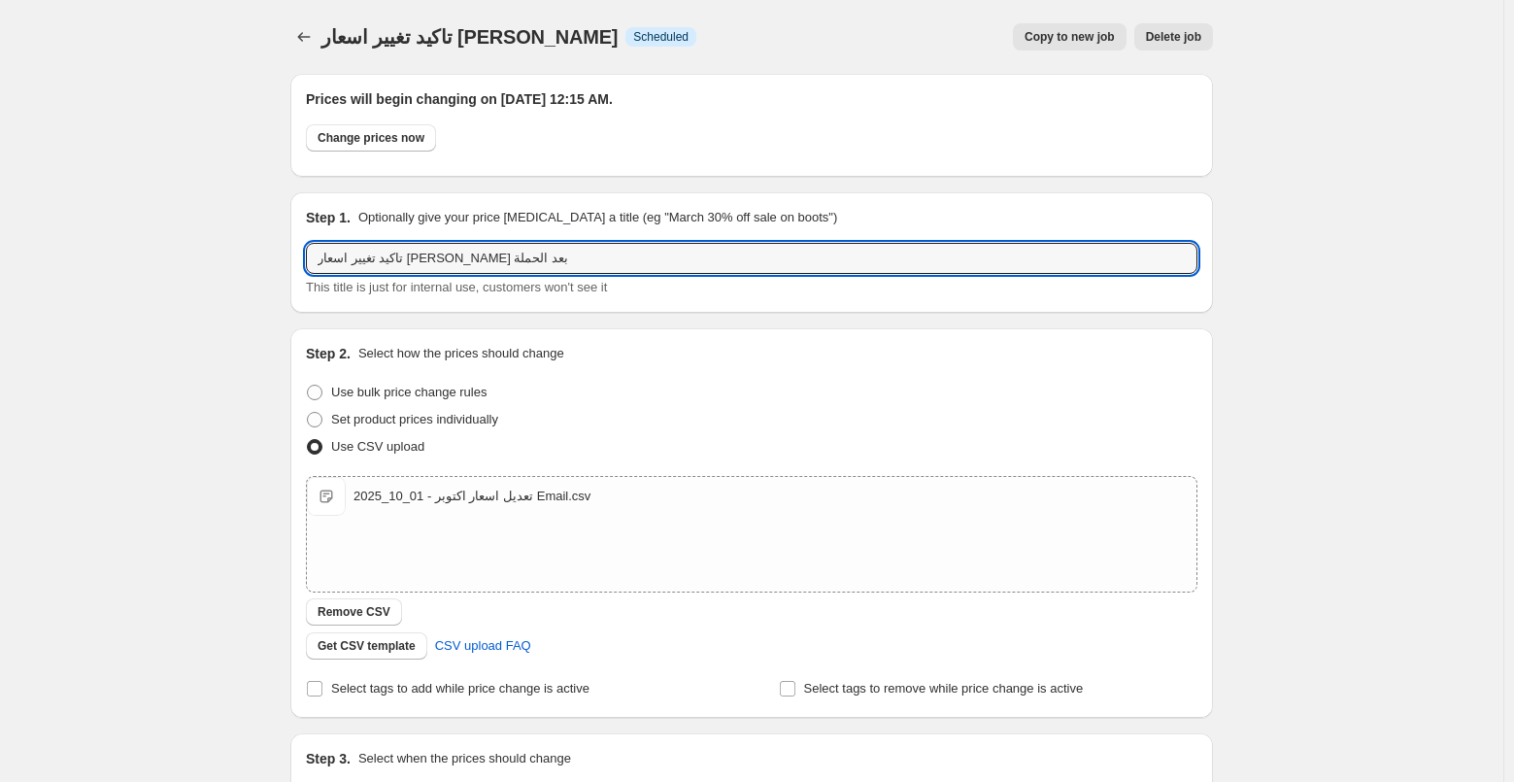
click at [226, 222] on div "تاكيد تغيير اسعار [PERSON_NAME]. This page is ready تاكيد تغيير اسعار Nano Trea…" at bounding box center [752, 675] width 1504 height 1351
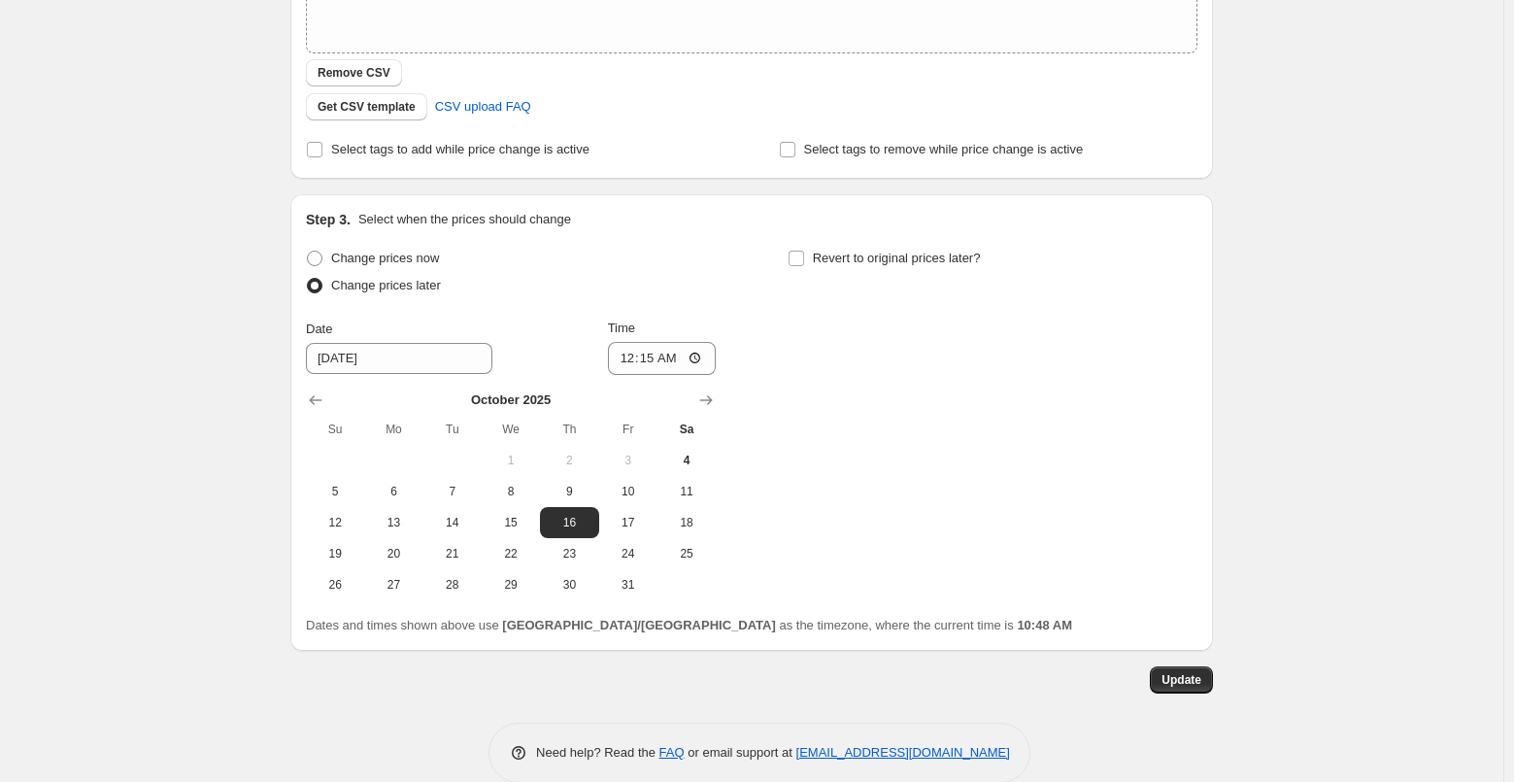
scroll to position [569, 0]
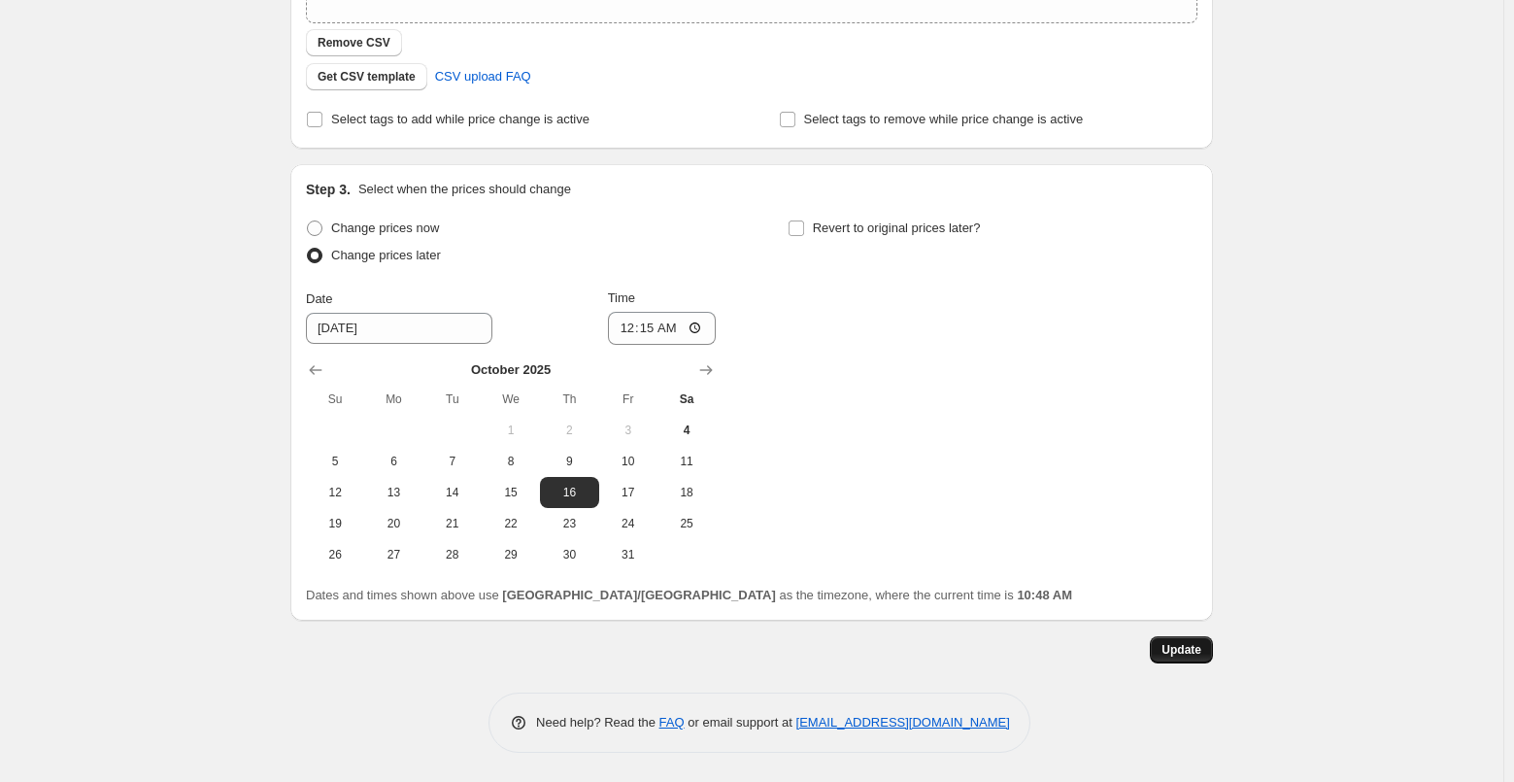
click at [1199, 656] on span "Update" at bounding box center [1182, 650] width 40 height 16
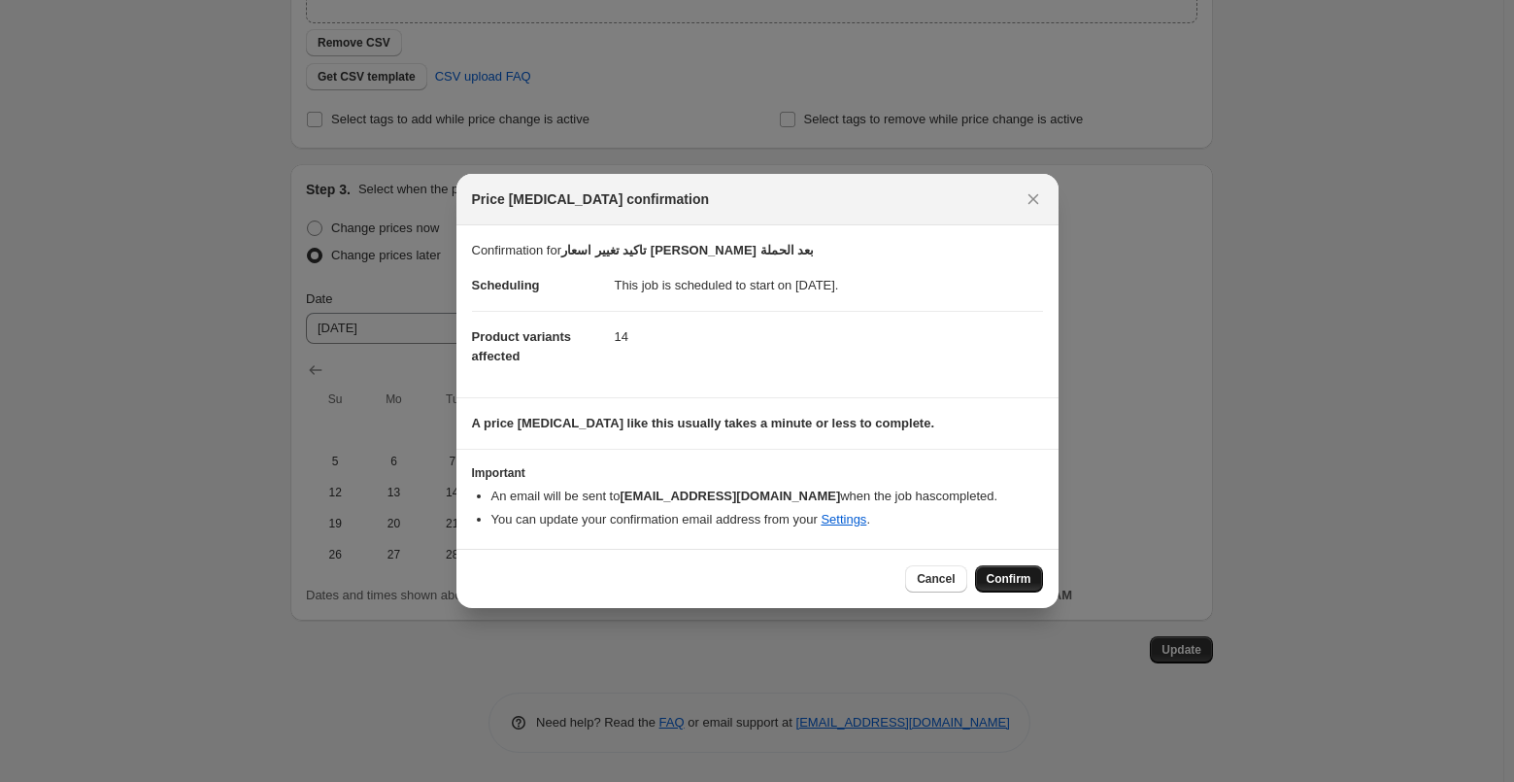
click at [995, 579] on span "Confirm" at bounding box center [1009, 579] width 45 height 16
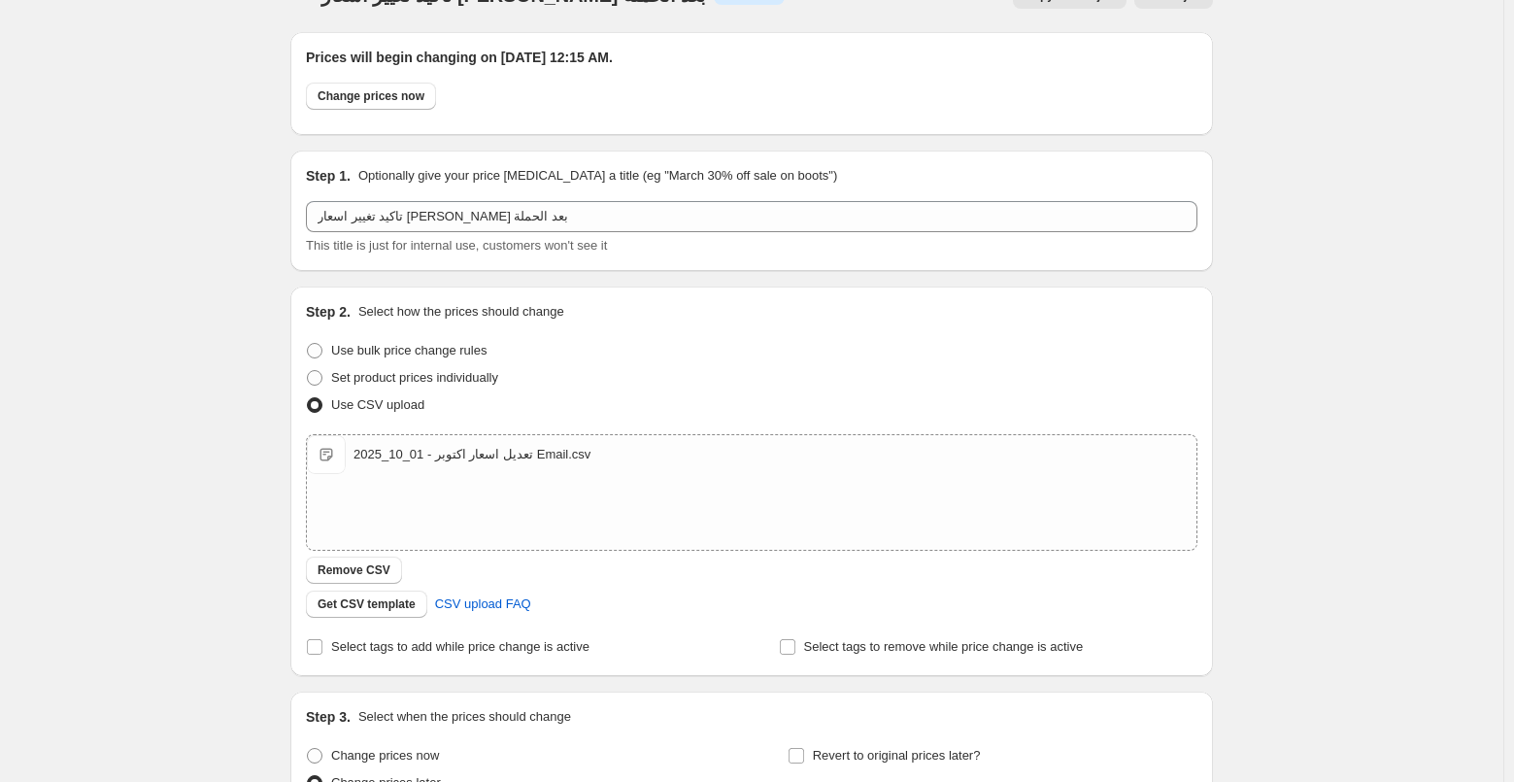
scroll to position [0, 0]
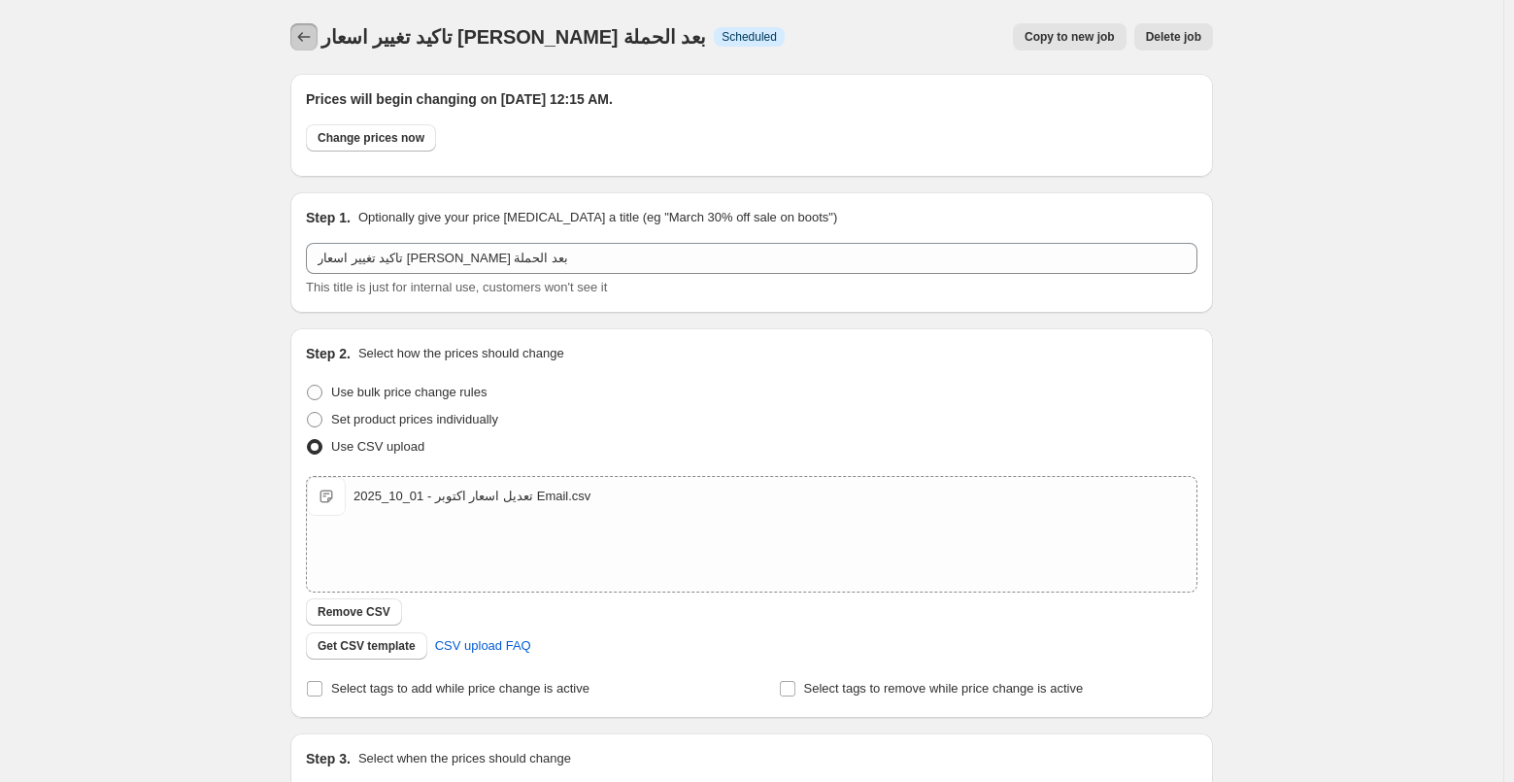
click at [311, 32] on icon "Price change jobs" at bounding box center [303, 36] width 19 height 19
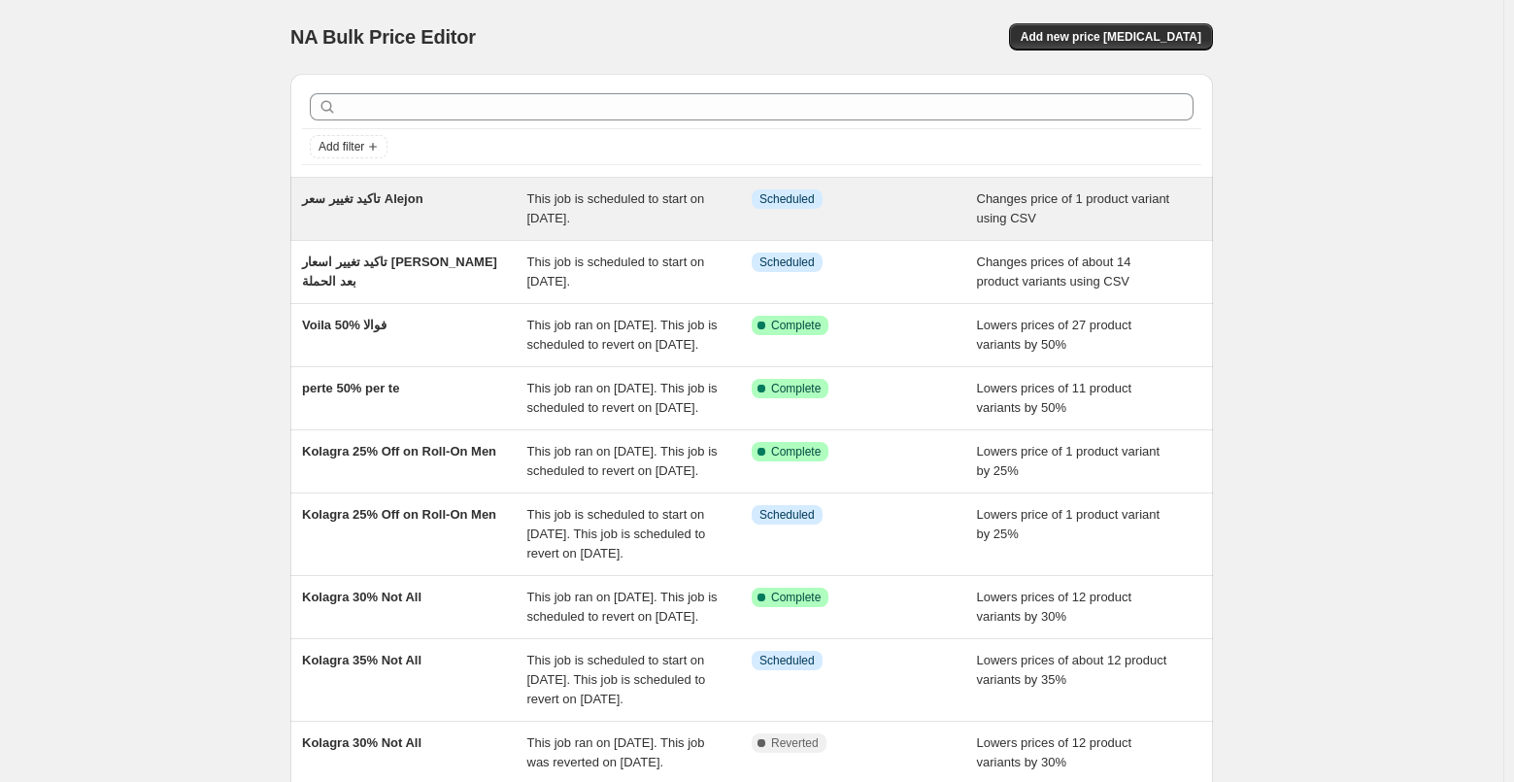
click at [398, 203] on span "تاكيد تغيير سعر Alejon" at bounding box center [362, 198] width 121 height 15
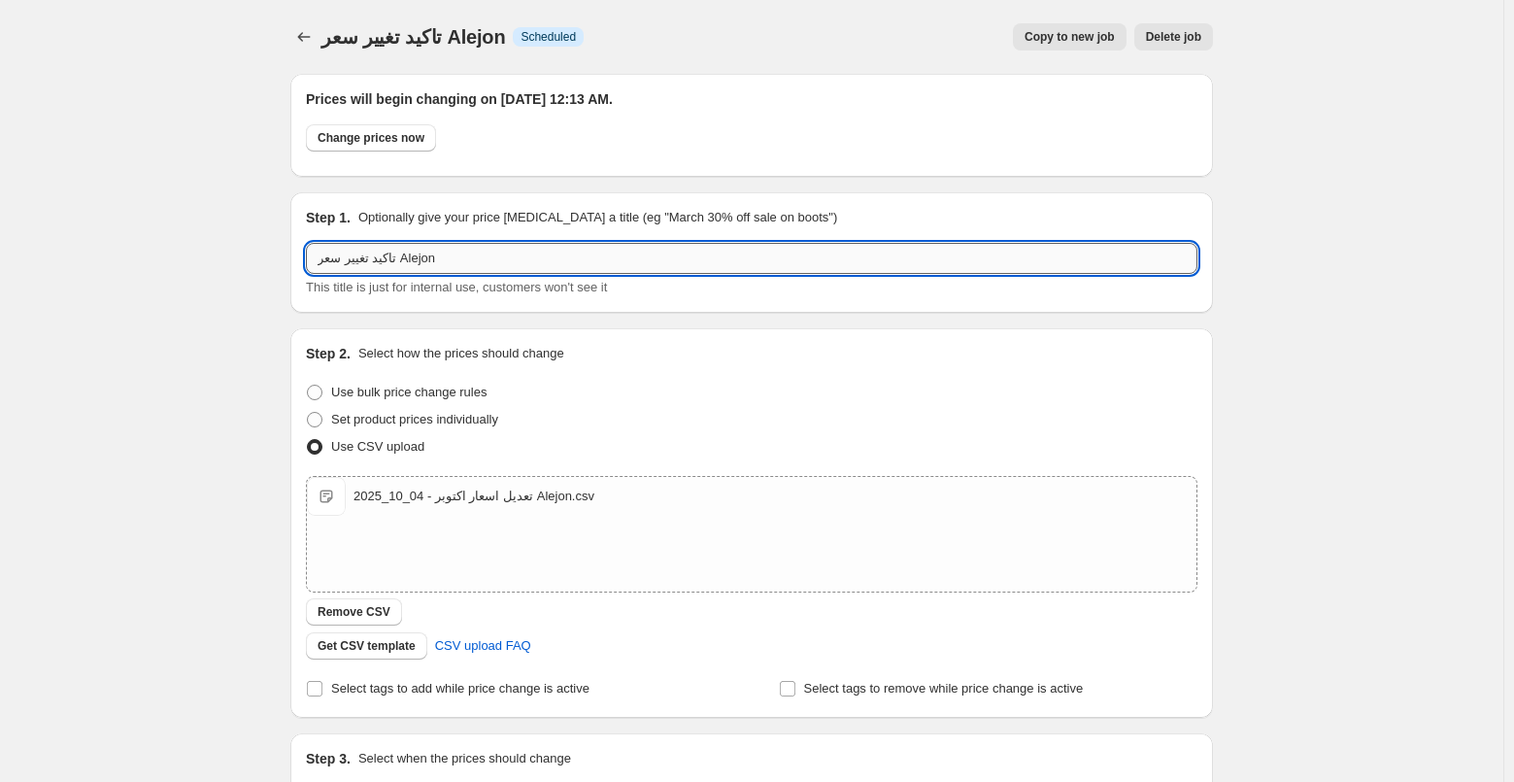
click at [612, 259] on input "تاكيد تغيير سعر Alejon" at bounding box center [752, 258] width 892 height 31
paste input "بعد الحملة"
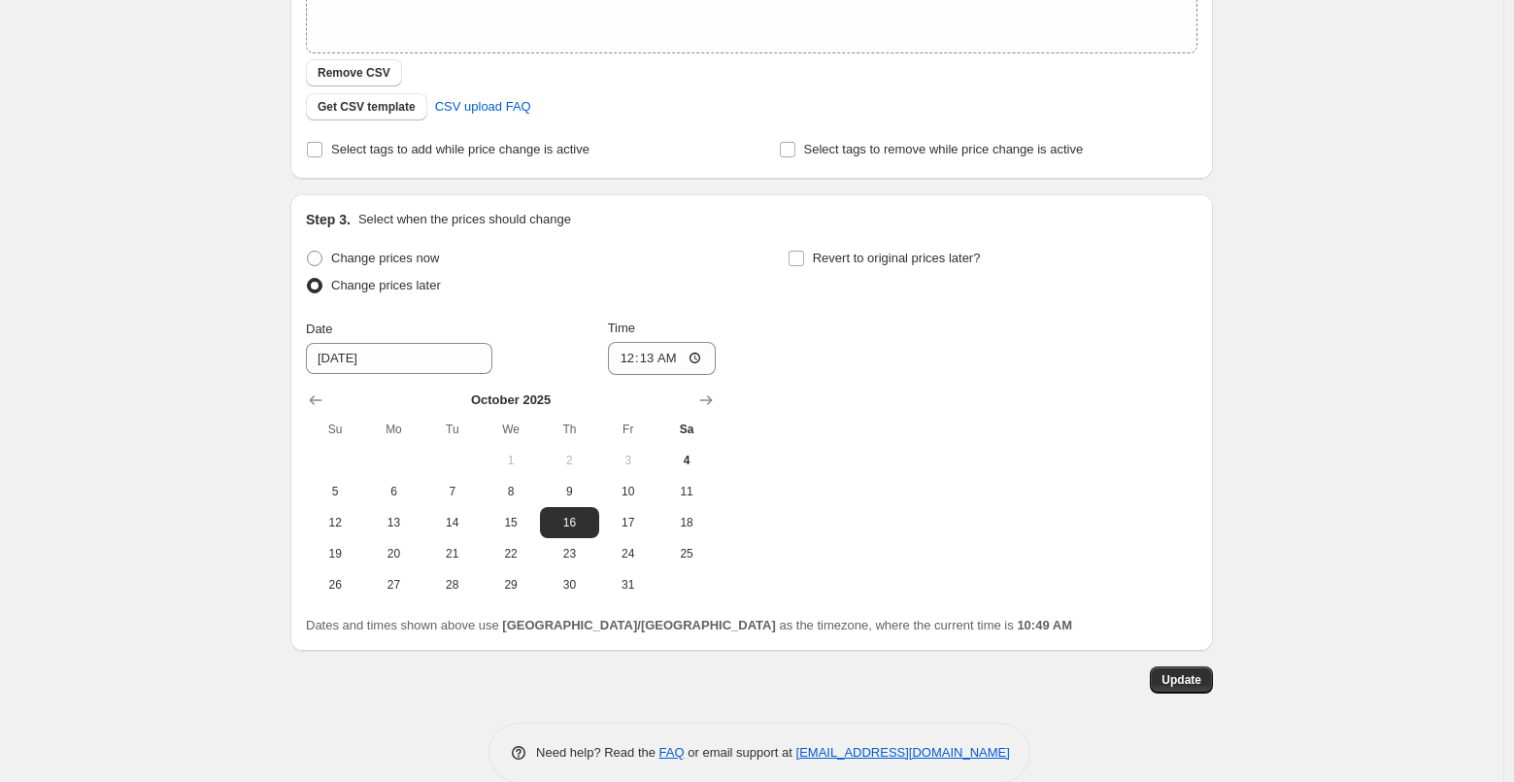
scroll to position [569, 0]
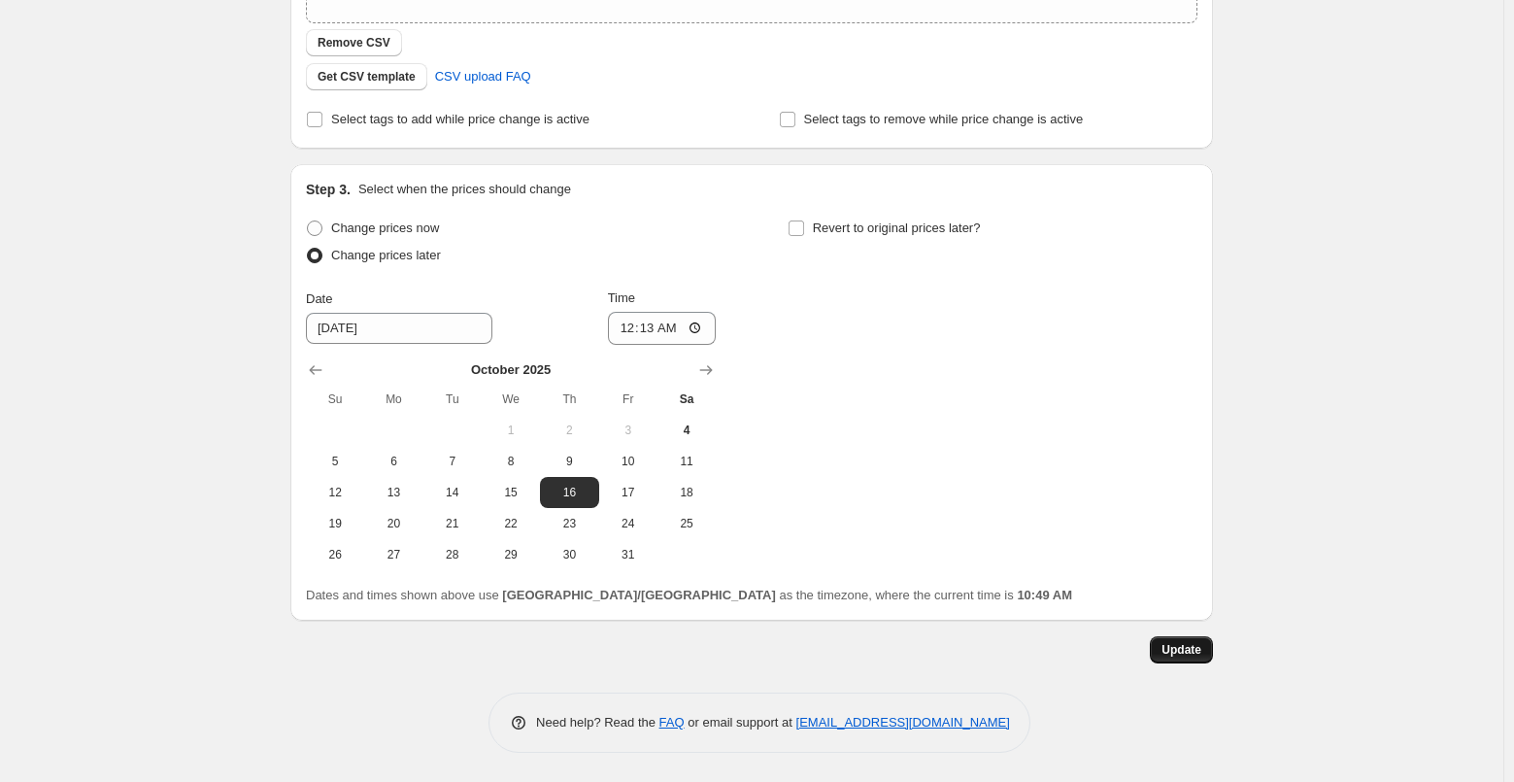
type input "تاكيد تغيير سعر Alejon بعد الحملة"
click at [1209, 656] on button "Update" at bounding box center [1181, 649] width 63 height 27
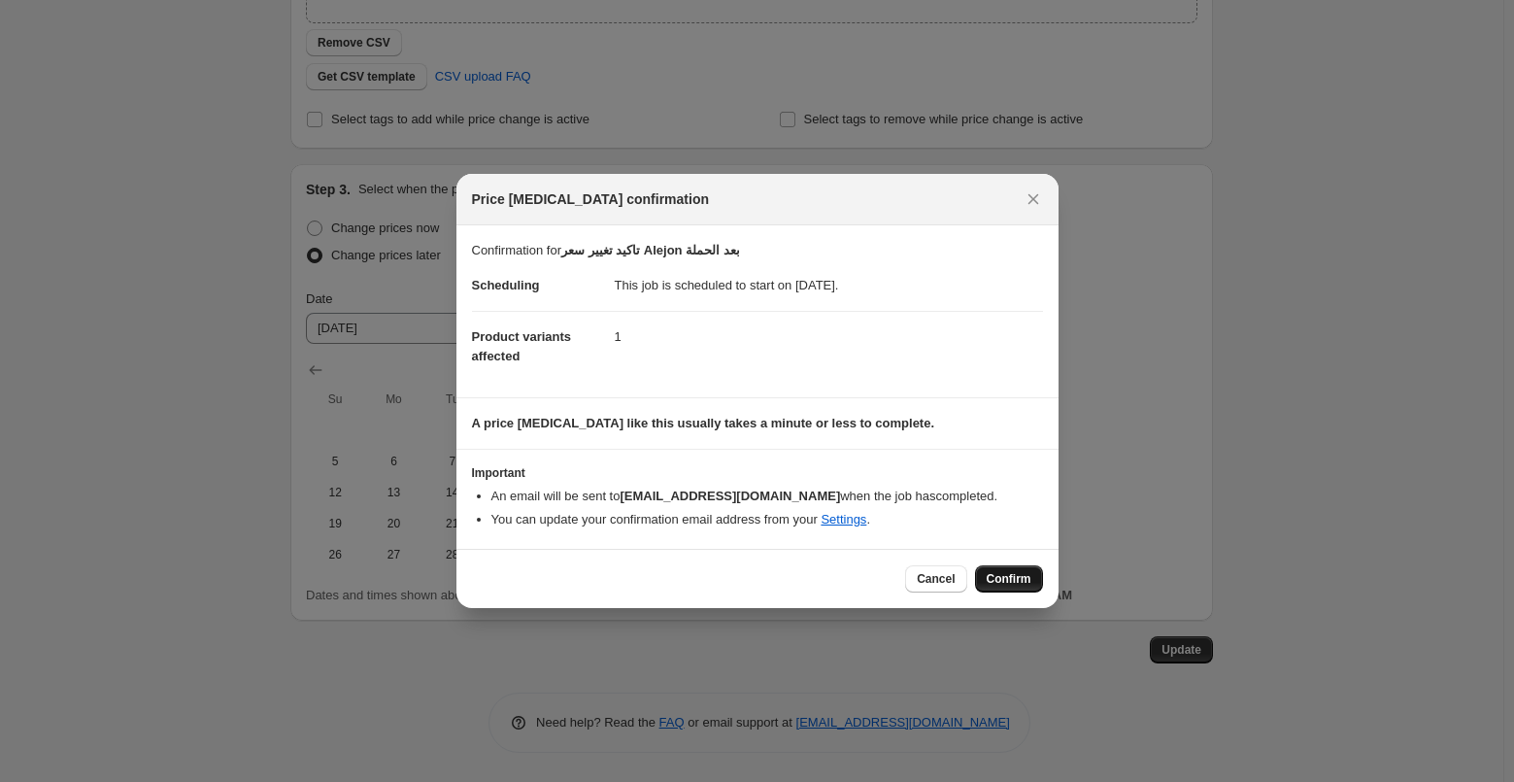
click at [1015, 567] on button "Confirm" at bounding box center [1009, 578] width 68 height 27
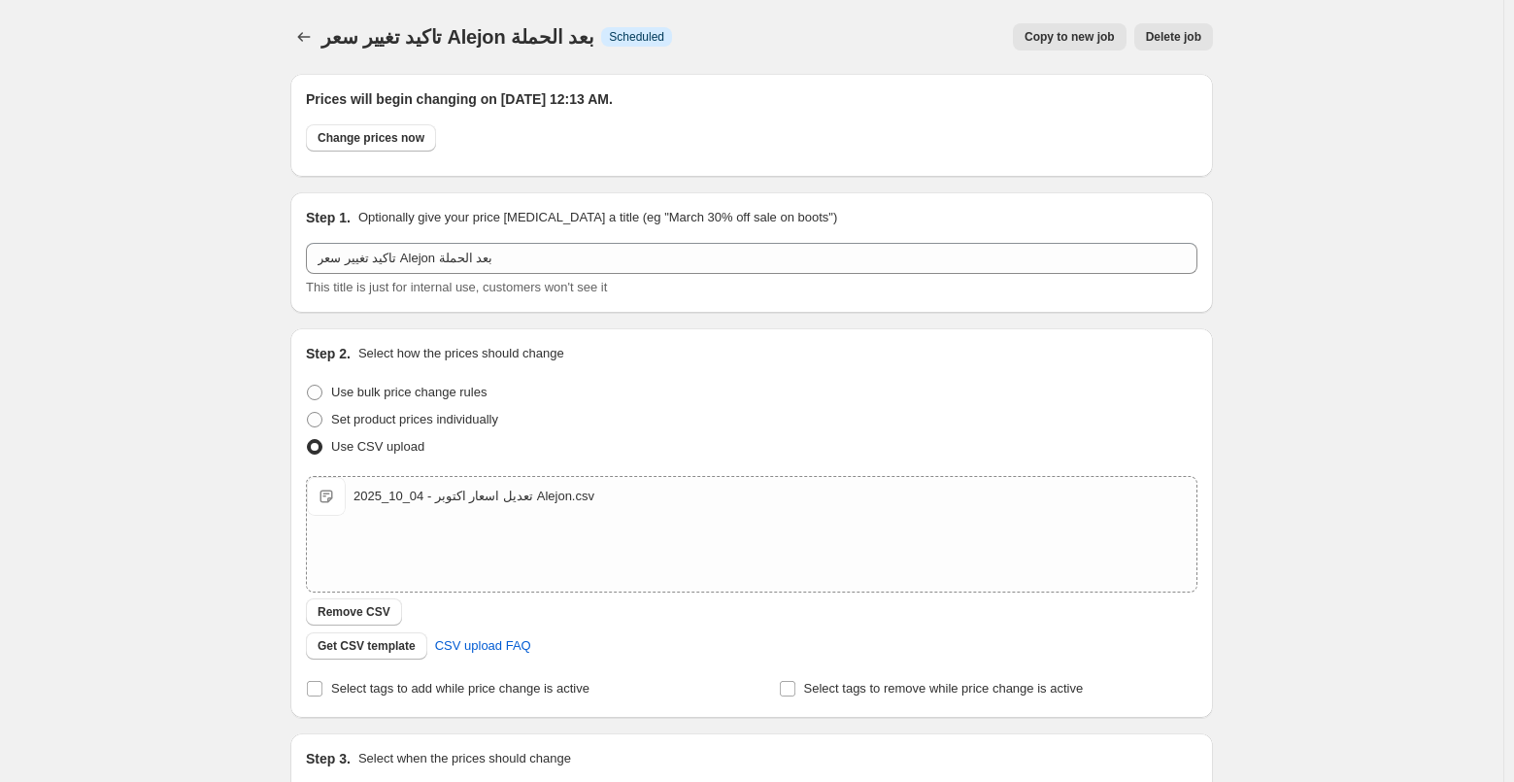
click at [289, 27] on div "تاكيد تغيير سعر Alejon بعد الحملة. This page is ready تاكيد تغيير سعر Alejon بع…" at bounding box center [751, 675] width 969 height 1351
click at [311, 42] on icon "Price change jobs" at bounding box center [303, 36] width 19 height 19
